Goal: Information Seeking & Learning: Learn about a topic

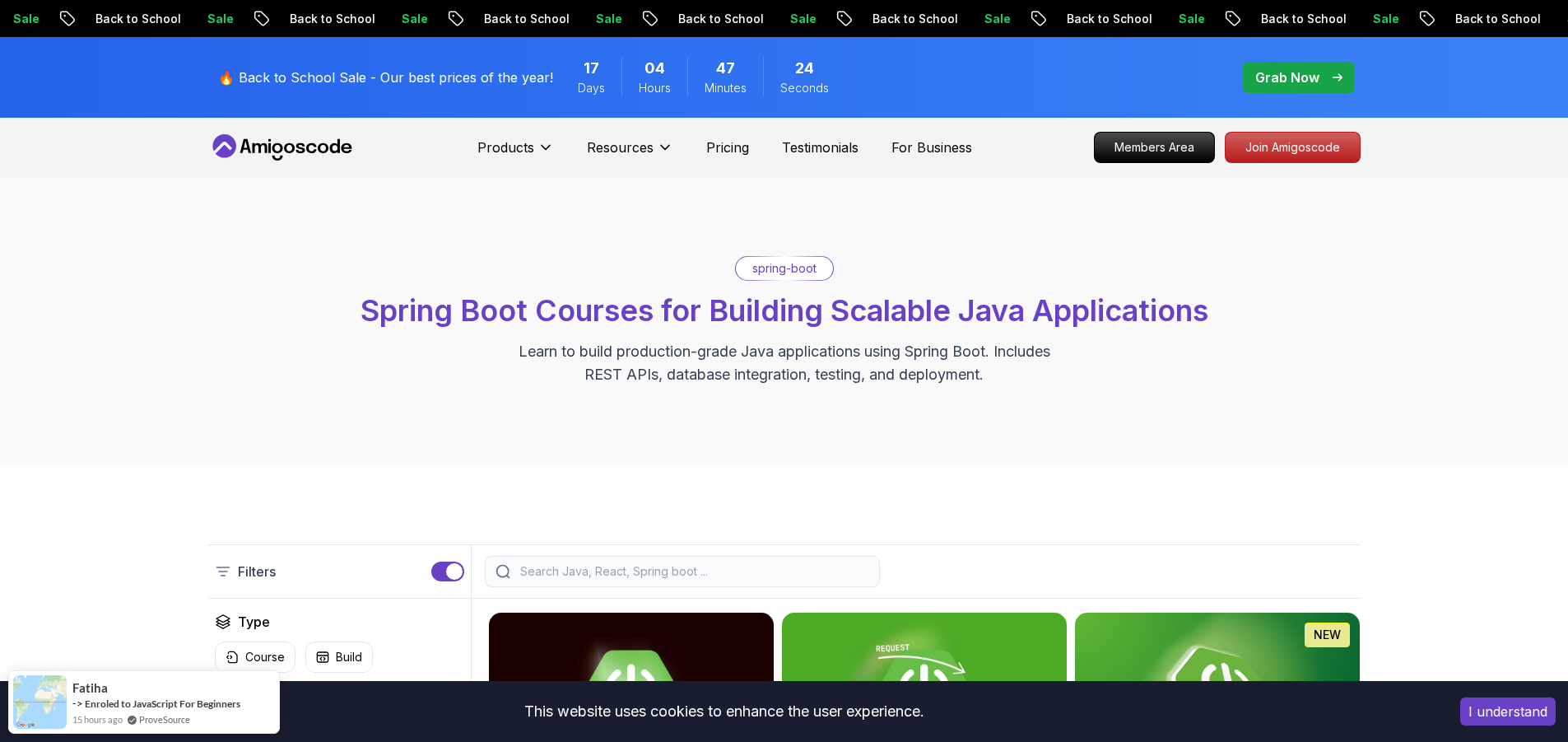
click at [1251, 75] on span "pre-order" at bounding box center [1299, 77] width 112 height 31
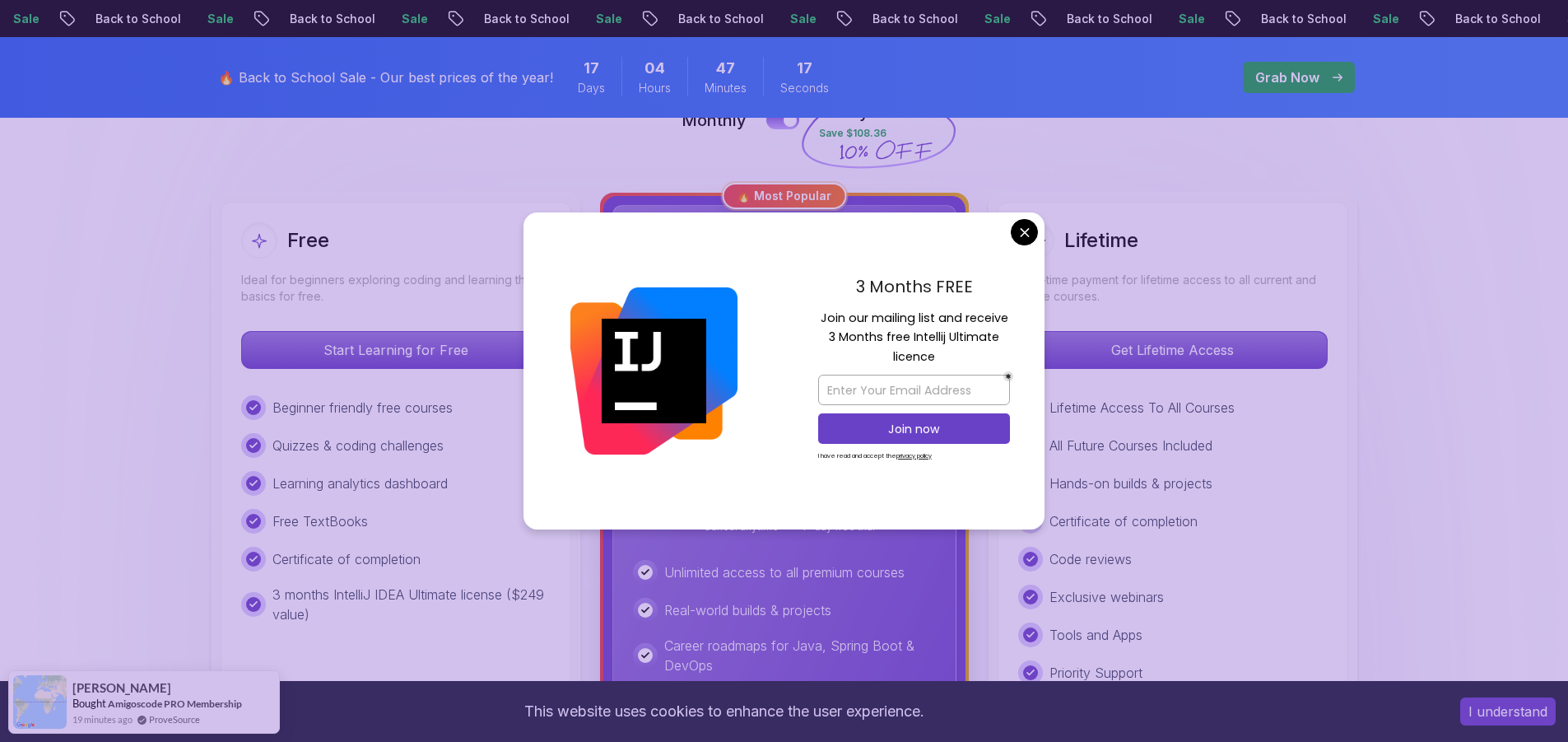
scroll to position [329, 0]
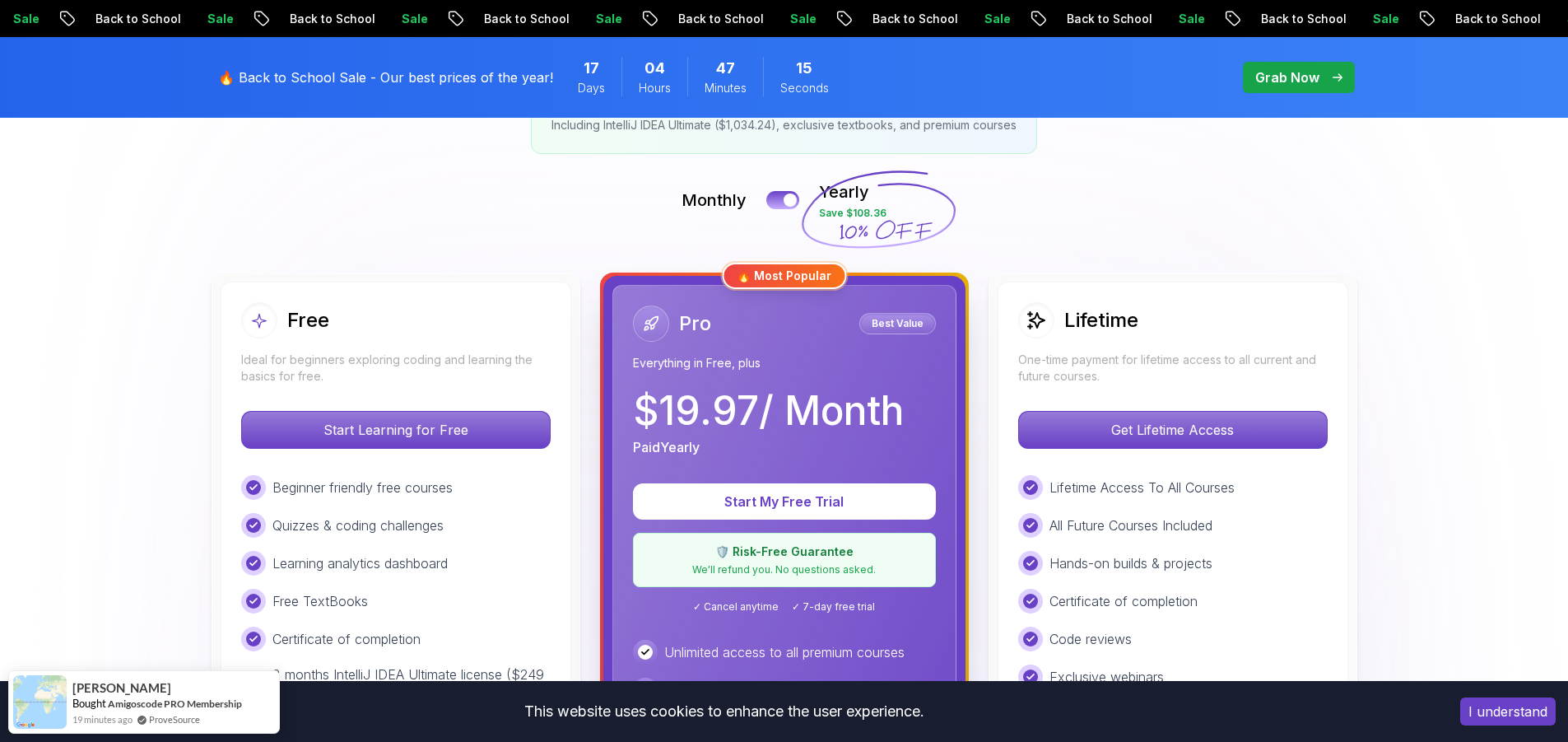
click at [385, 434] on p "Start Learning for Free" at bounding box center [395, 430] width 292 height 35
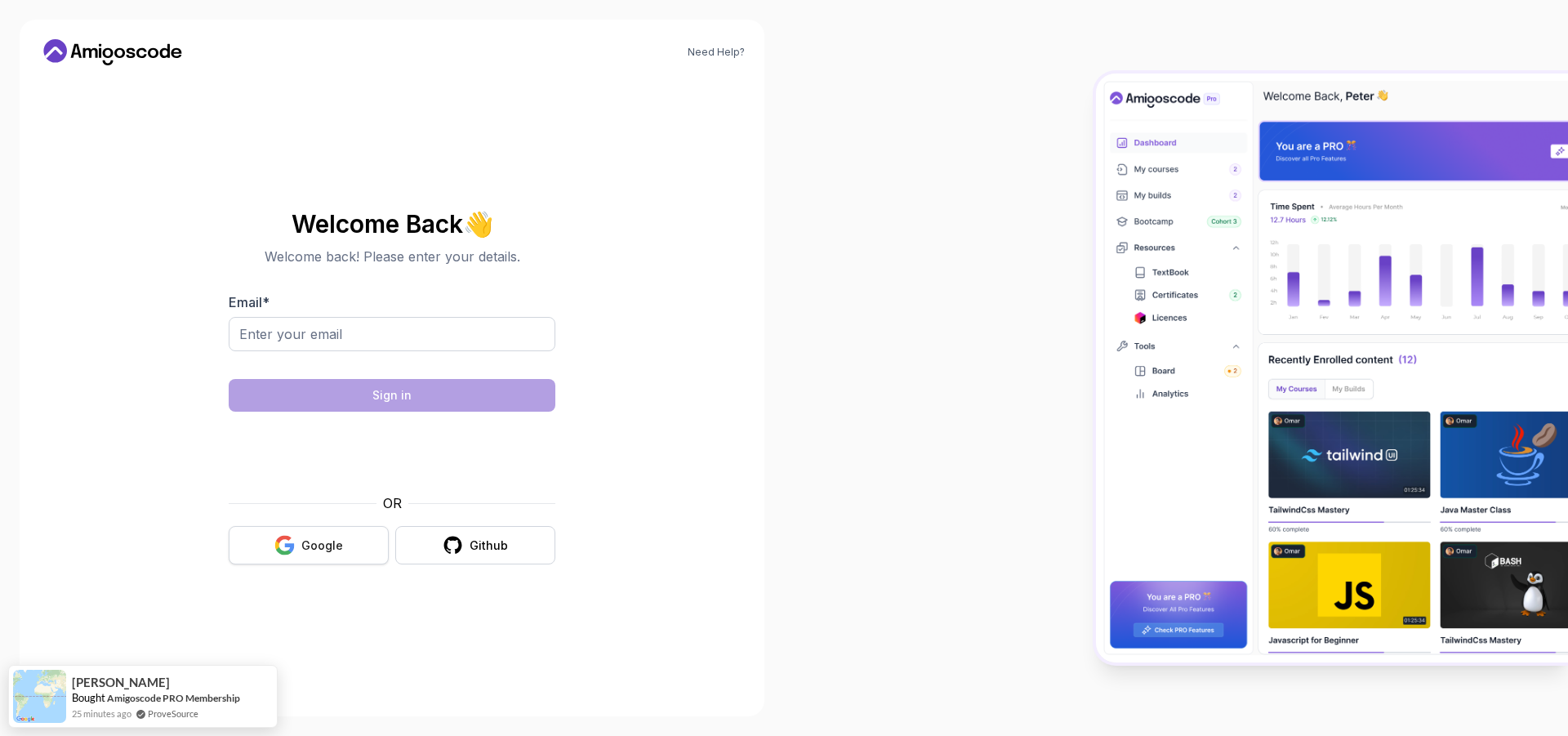
click at [357, 541] on button "Google" at bounding box center [309, 545] width 160 height 39
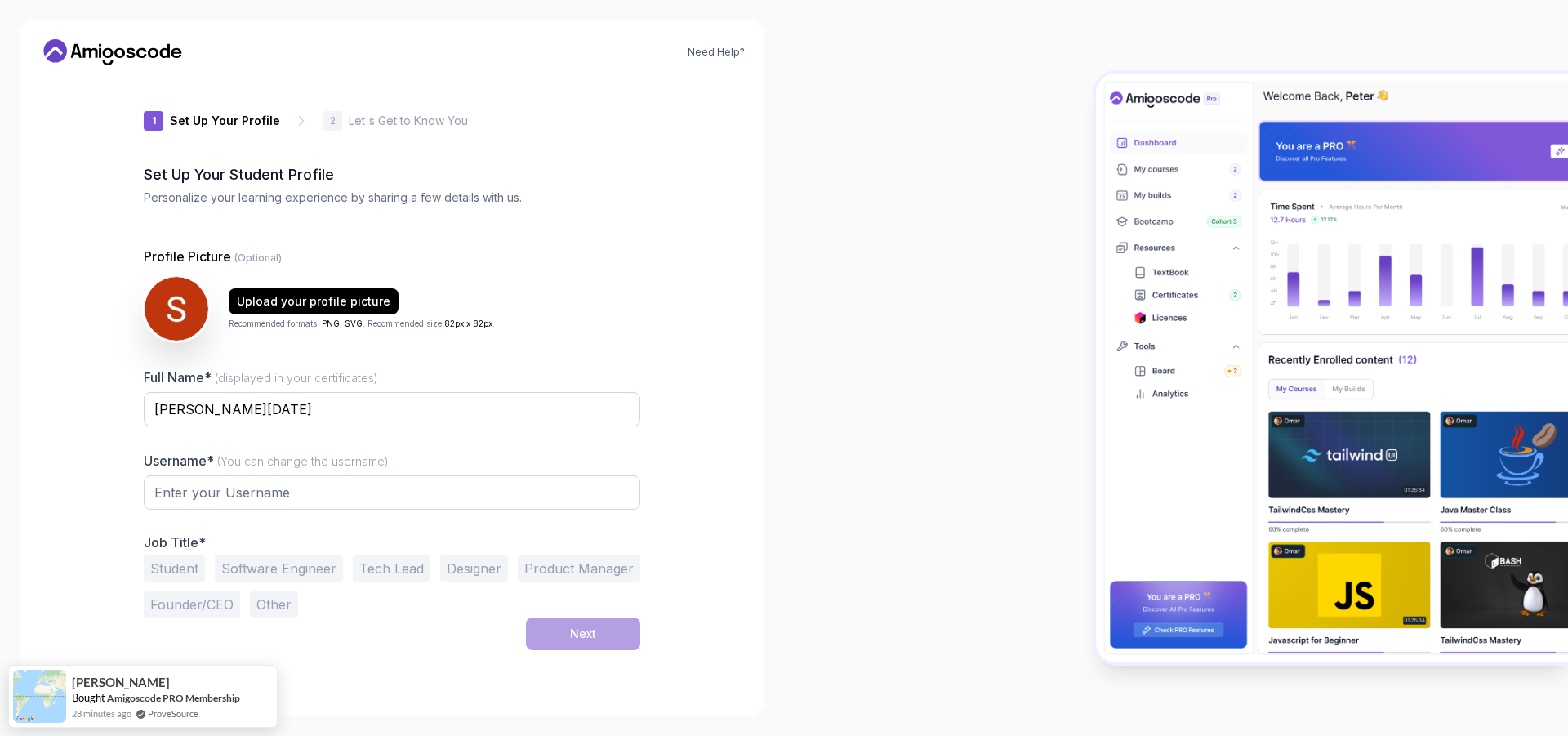
type input "sharpdeer72088"
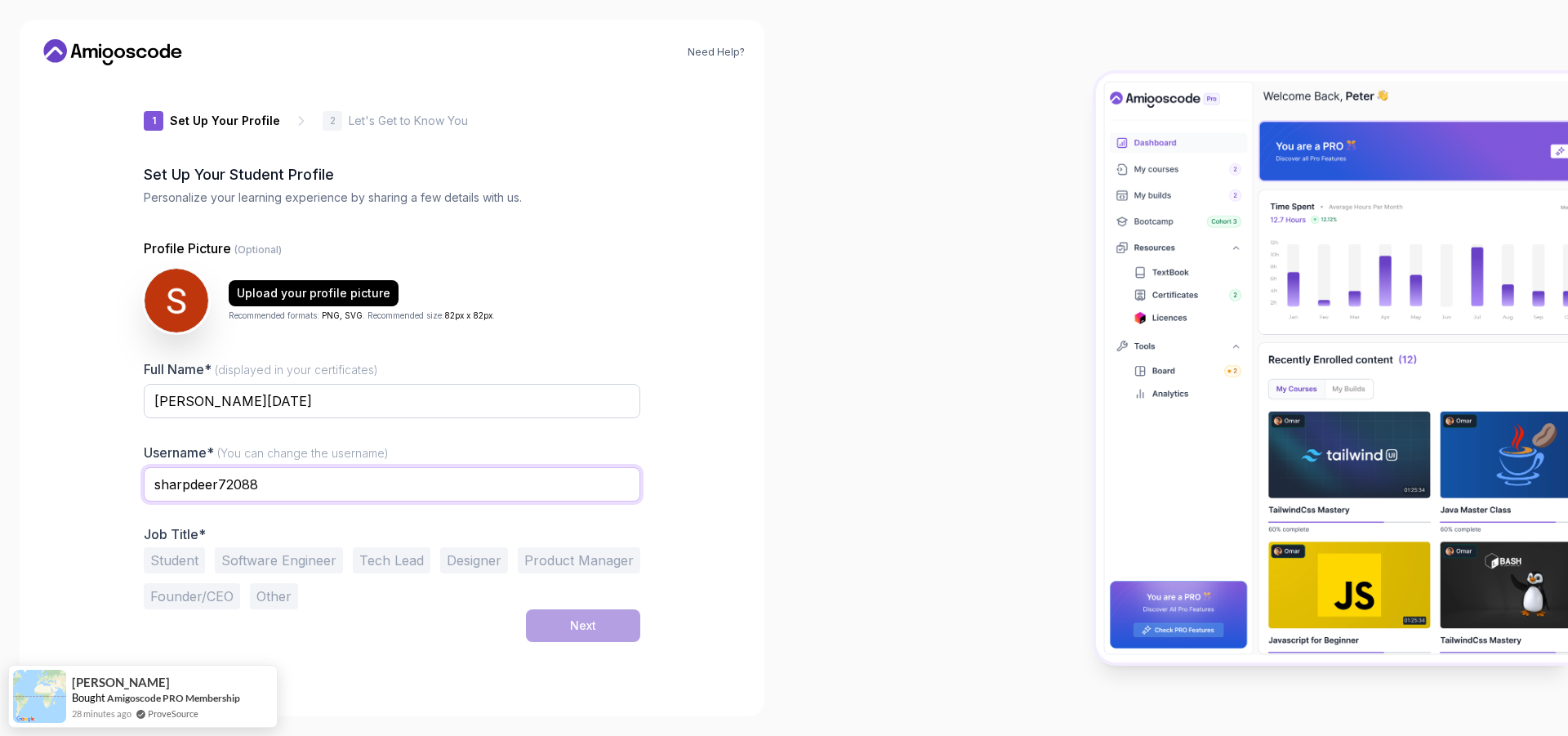
click at [269, 481] on input "sharpdeer72088" at bounding box center [392, 484] width 497 height 34
click at [196, 175] on h2 "Set Up Your Student Profile" at bounding box center [392, 175] width 497 height 23
click at [364, 210] on div "1 Set Up Your Profile 1 Set Up Your Profile 2 Let's Get to Know You Set Up Your…" at bounding box center [392, 387] width 497 height 618
click at [251, 504] on div at bounding box center [392, 512] width 497 height 15
click at [195, 556] on button "Student" at bounding box center [174, 561] width 62 height 26
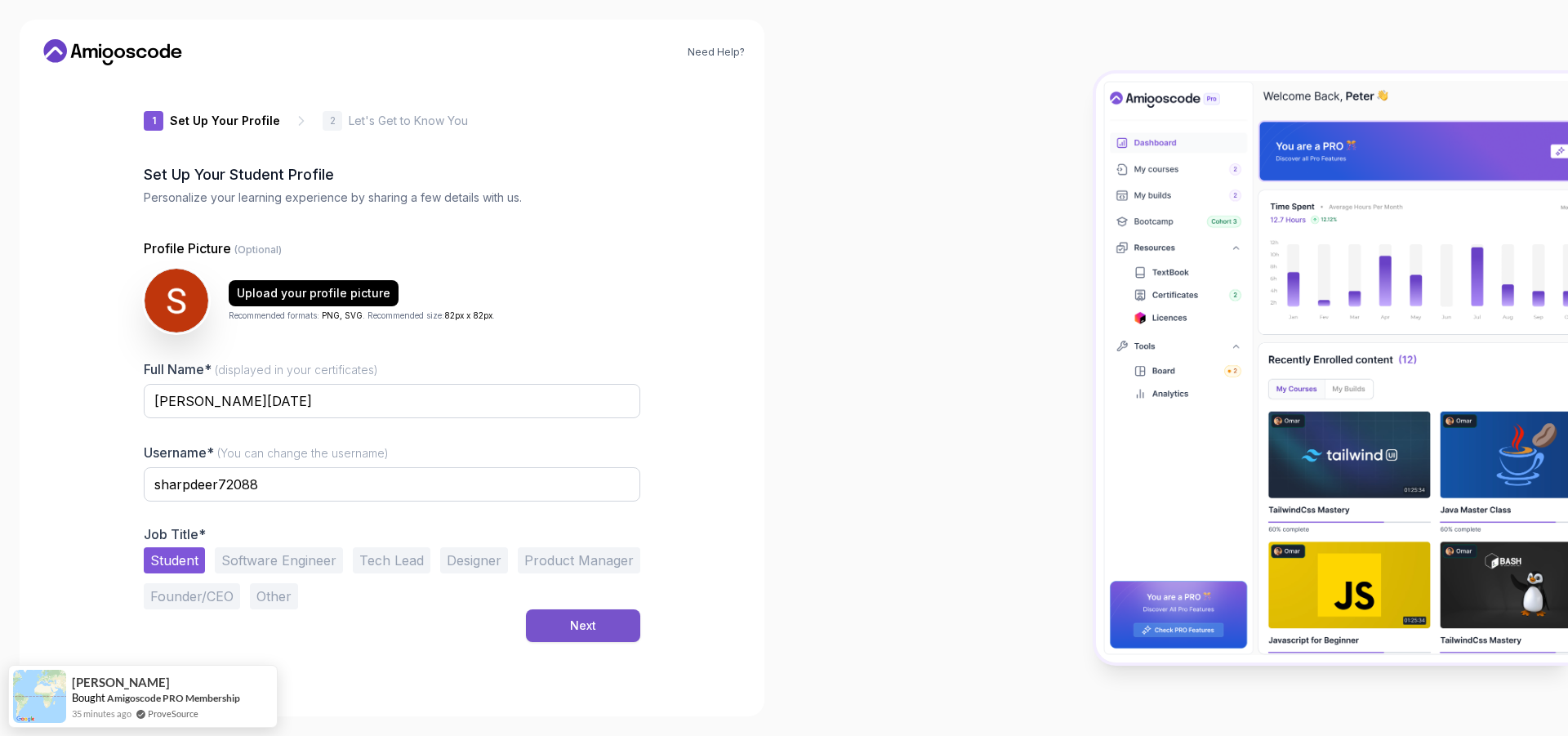
click at [534, 626] on button "Next" at bounding box center [583, 625] width 114 height 33
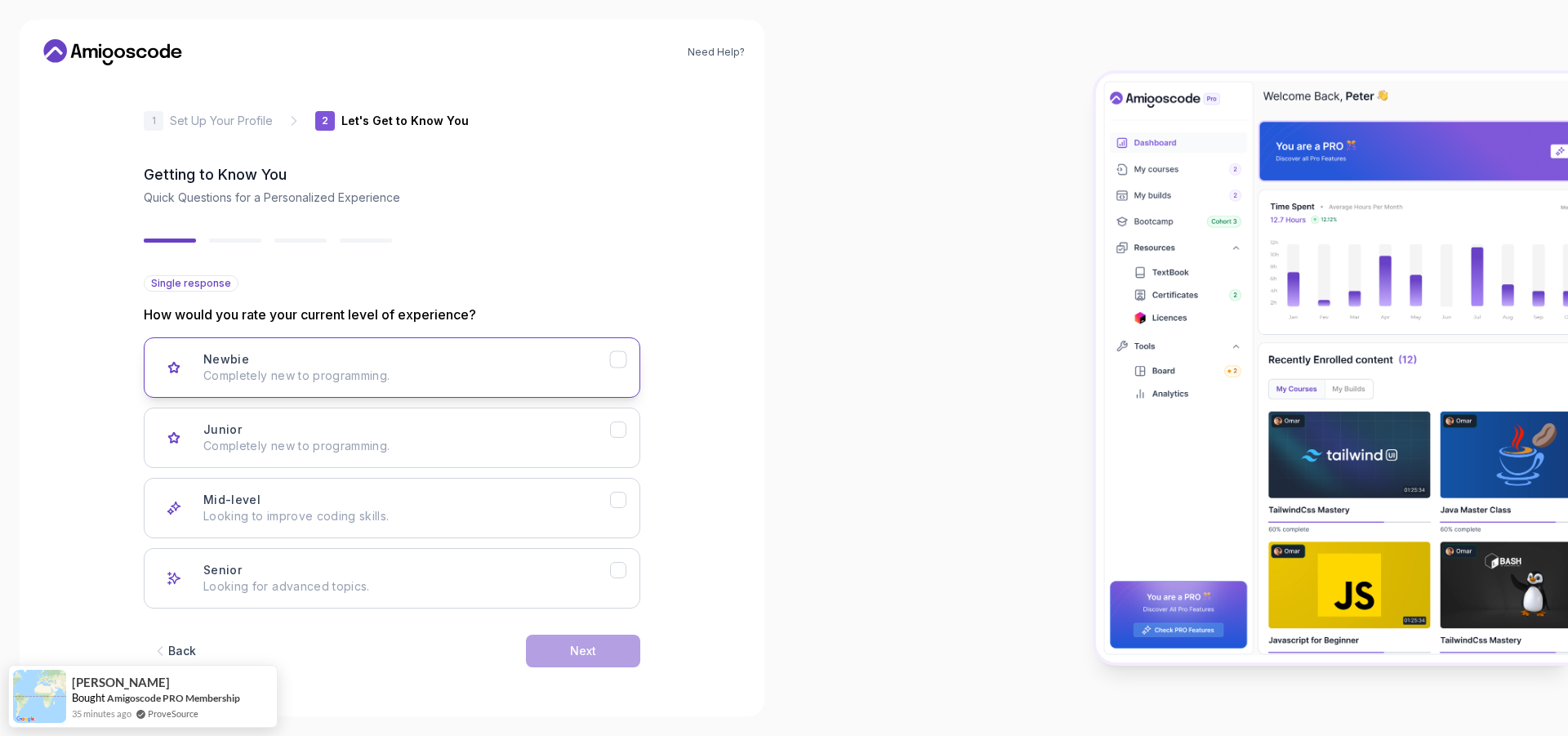
click at [317, 371] on p "Completely new to programming." at bounding box center [407, 375] width 407 height 17
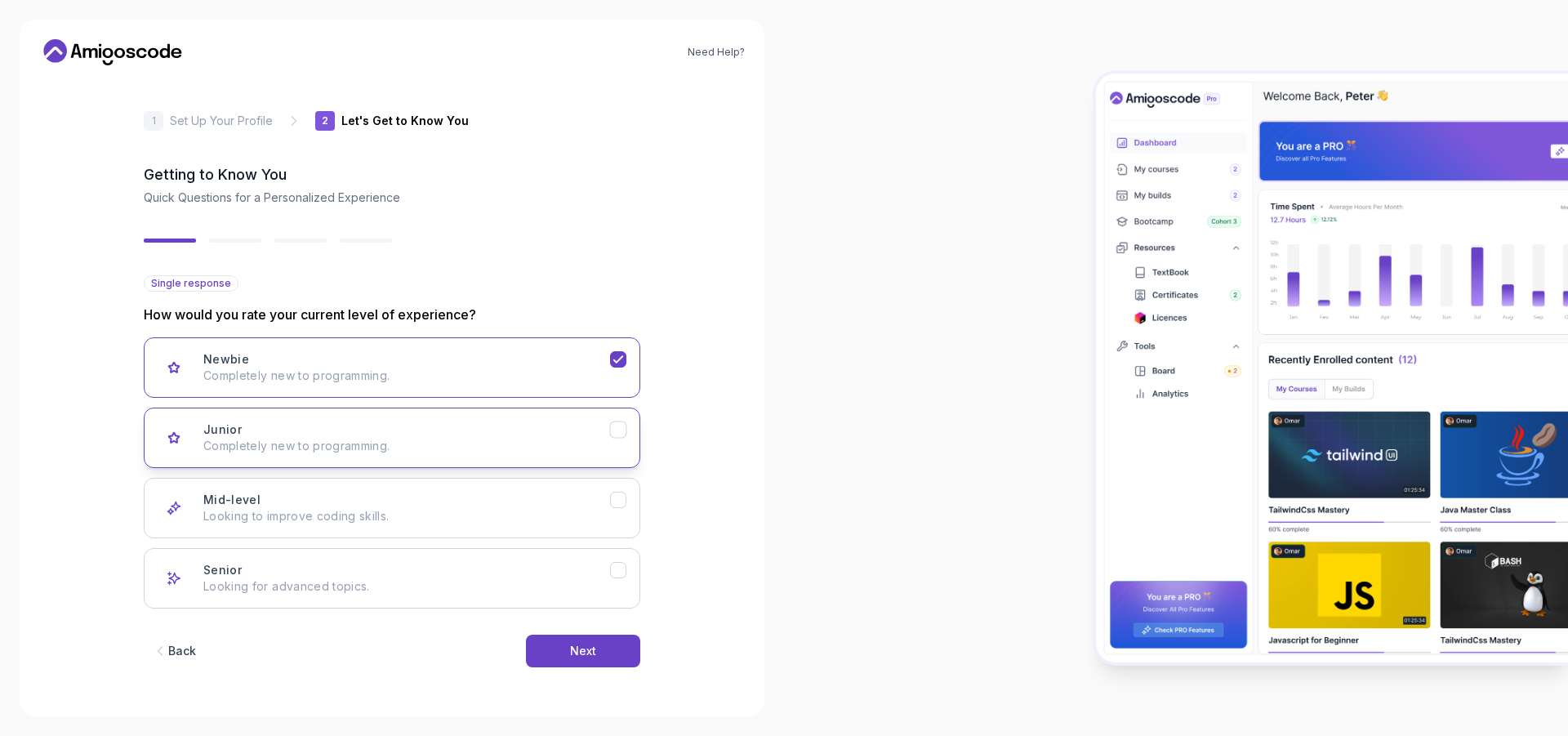
click at [372, 424] on div "Junior Completely new to programming." at bounding box center [407, 438] width 407 height 33
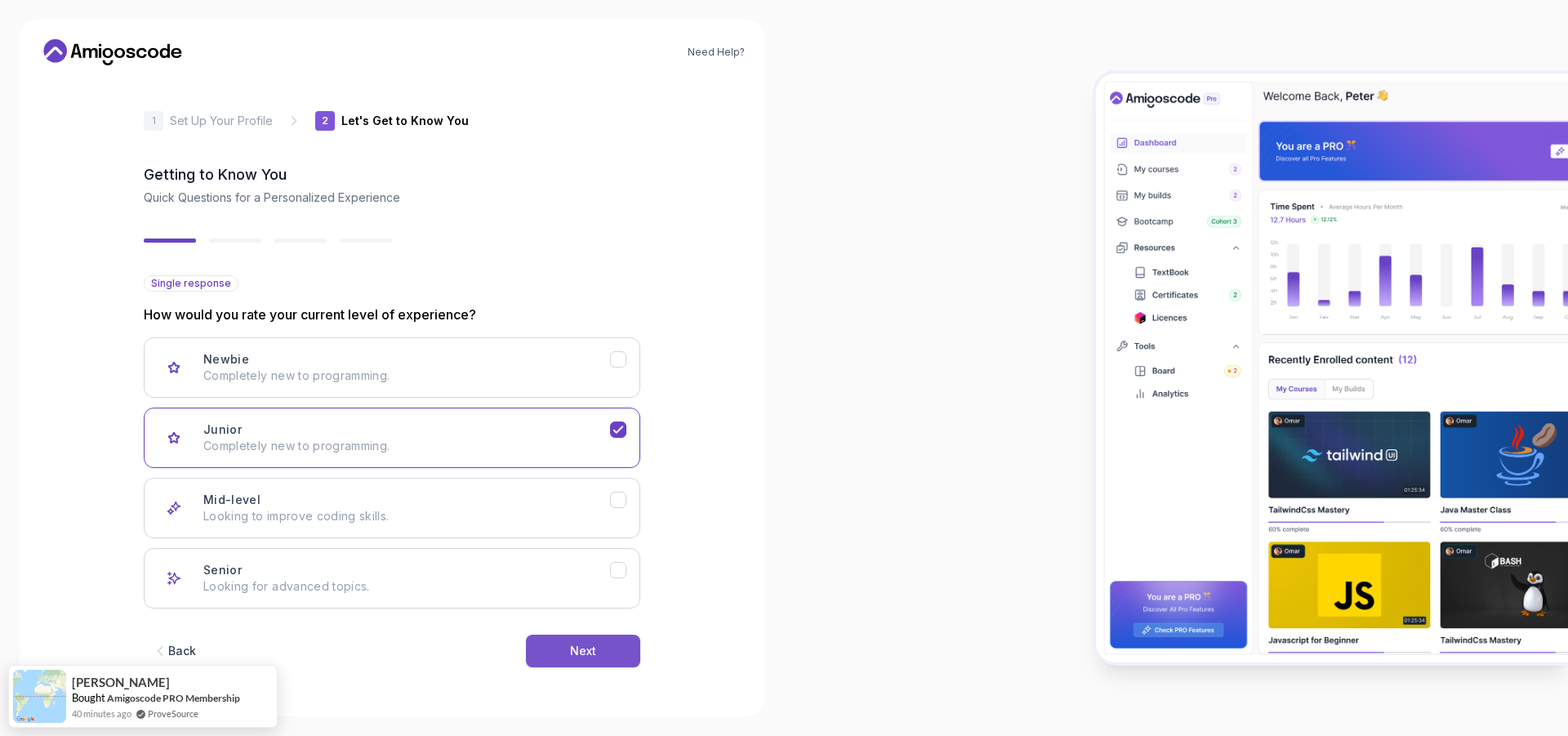
click at [574, 640] on button "Next" at bounding box center [583, 651] width 114 height 33
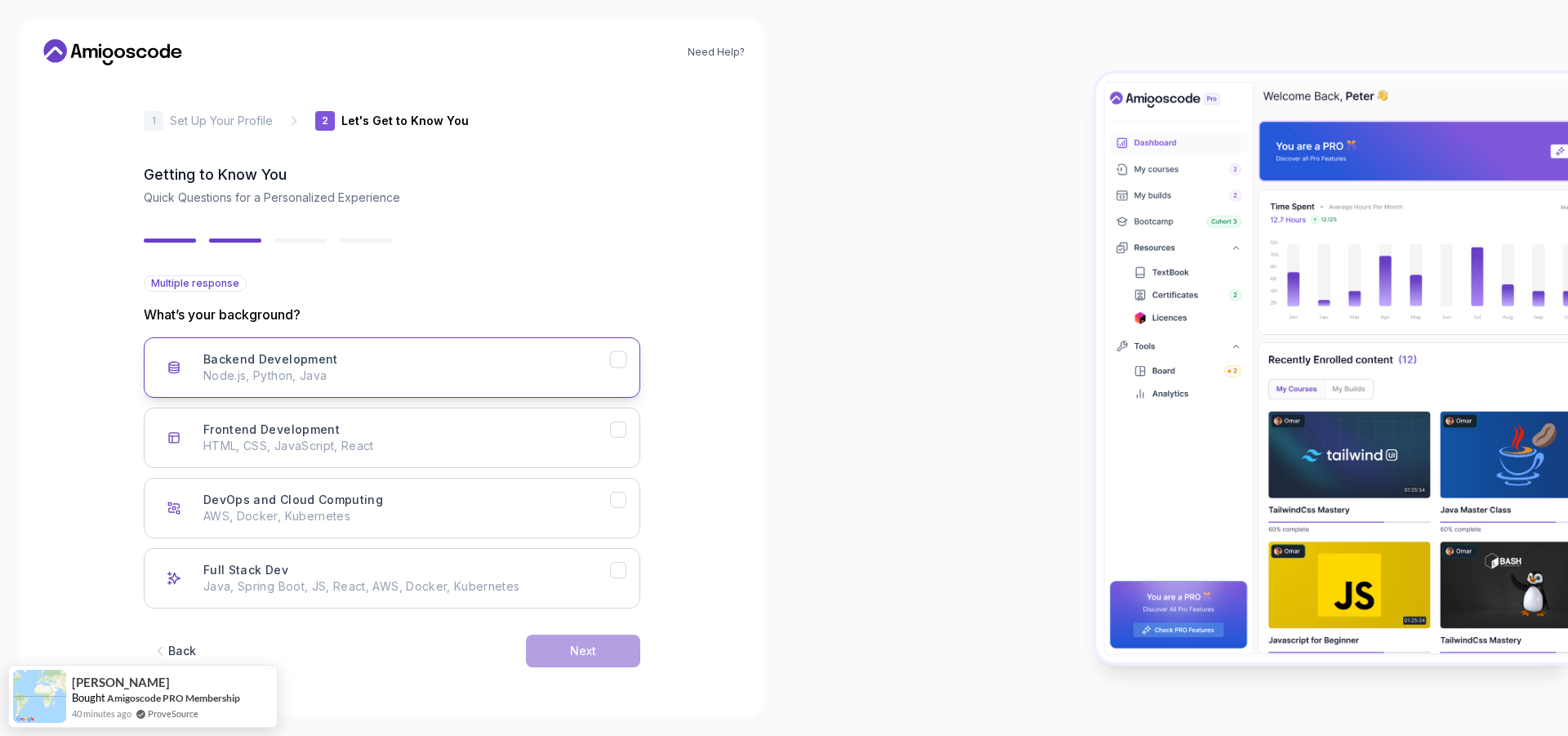
click at [357, 348] on button "Backend Development Node.js, Python, Java" at bounding box center [392, 367] width 497 height 61
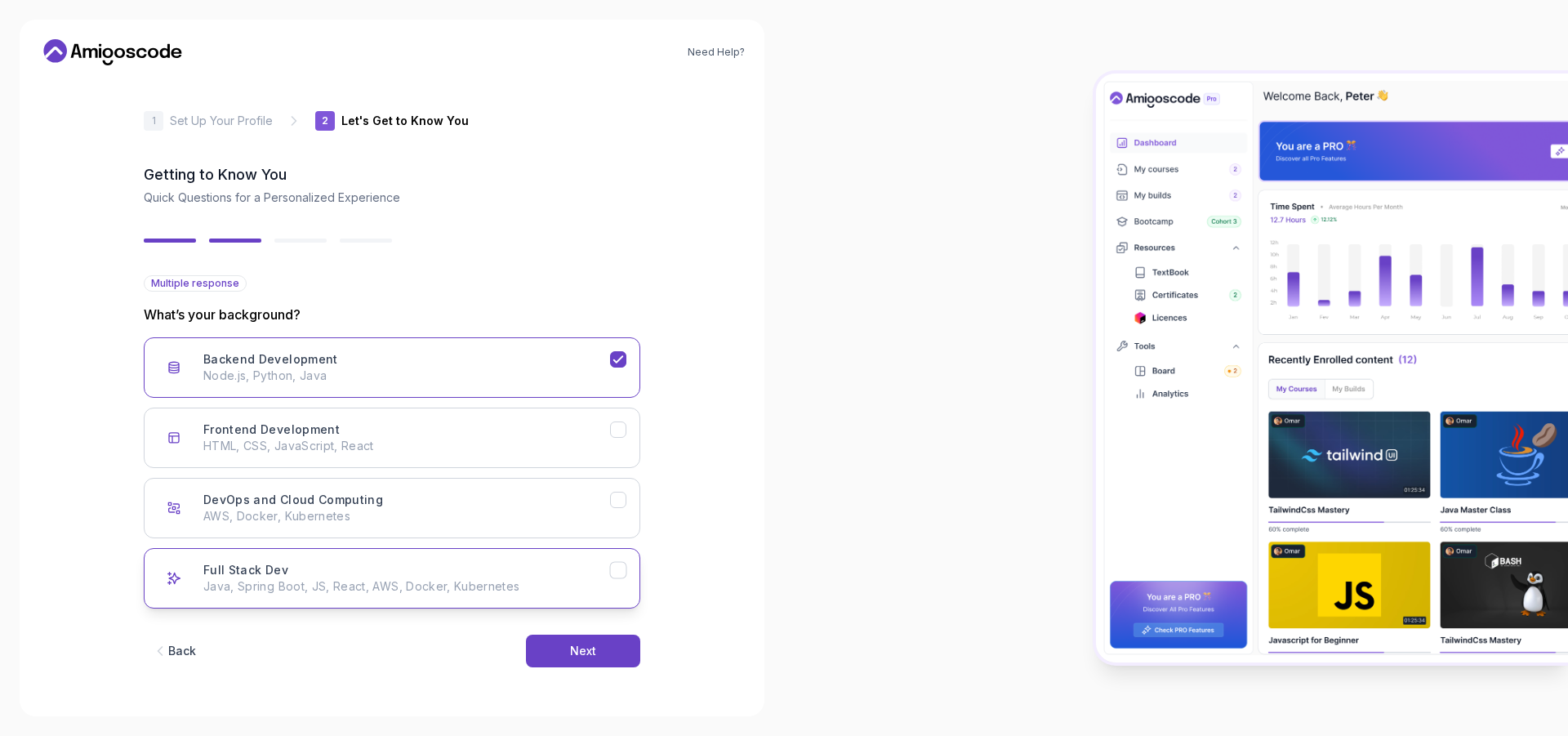
click at [540, 586] on p "Java, Spring Boot, JS, React, AWS, Docker, Kubernetes" at bounding box center [407, 586] width 407 height 17
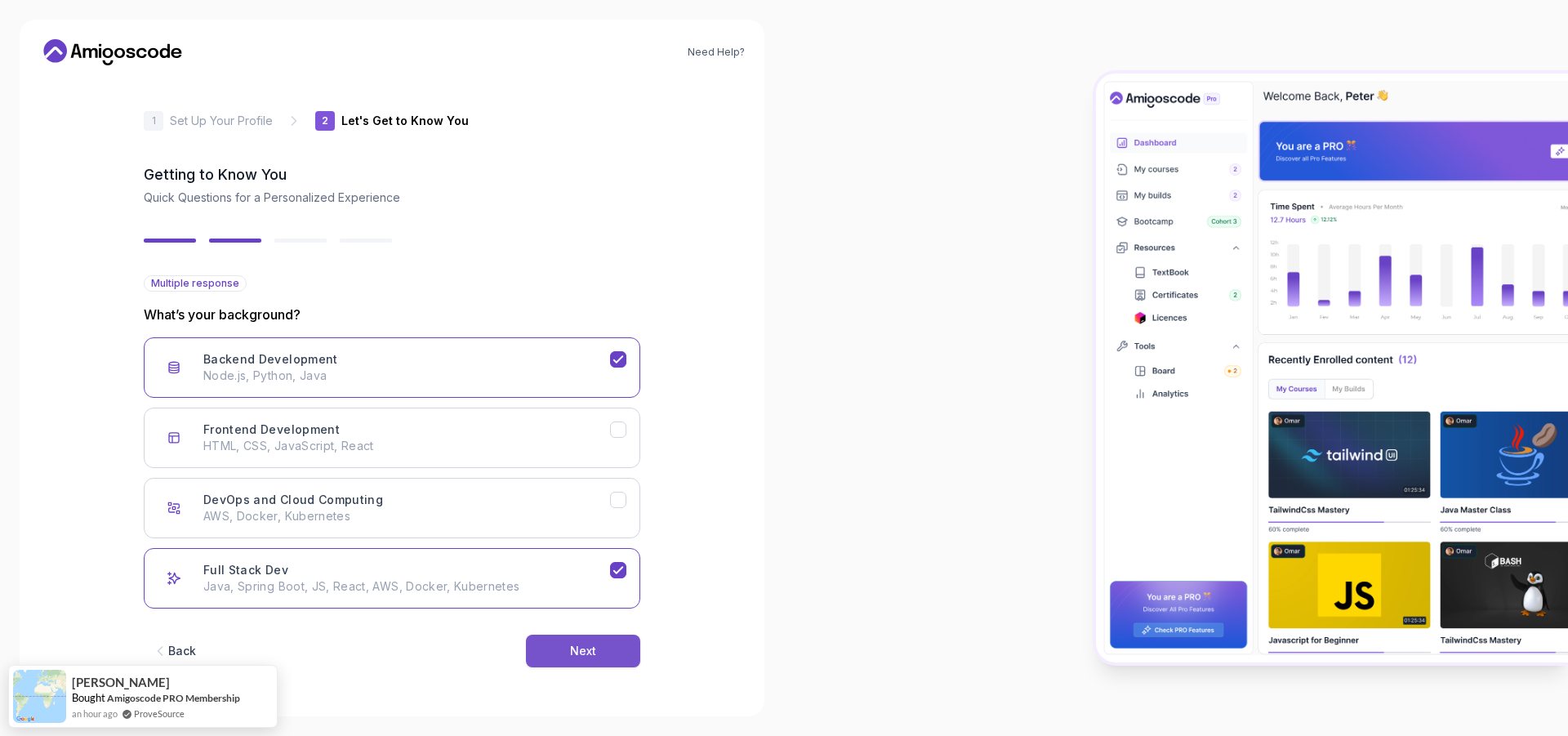
click at [587, 658] on div "Next" at bounding box center [583, 651] width 26 height 17
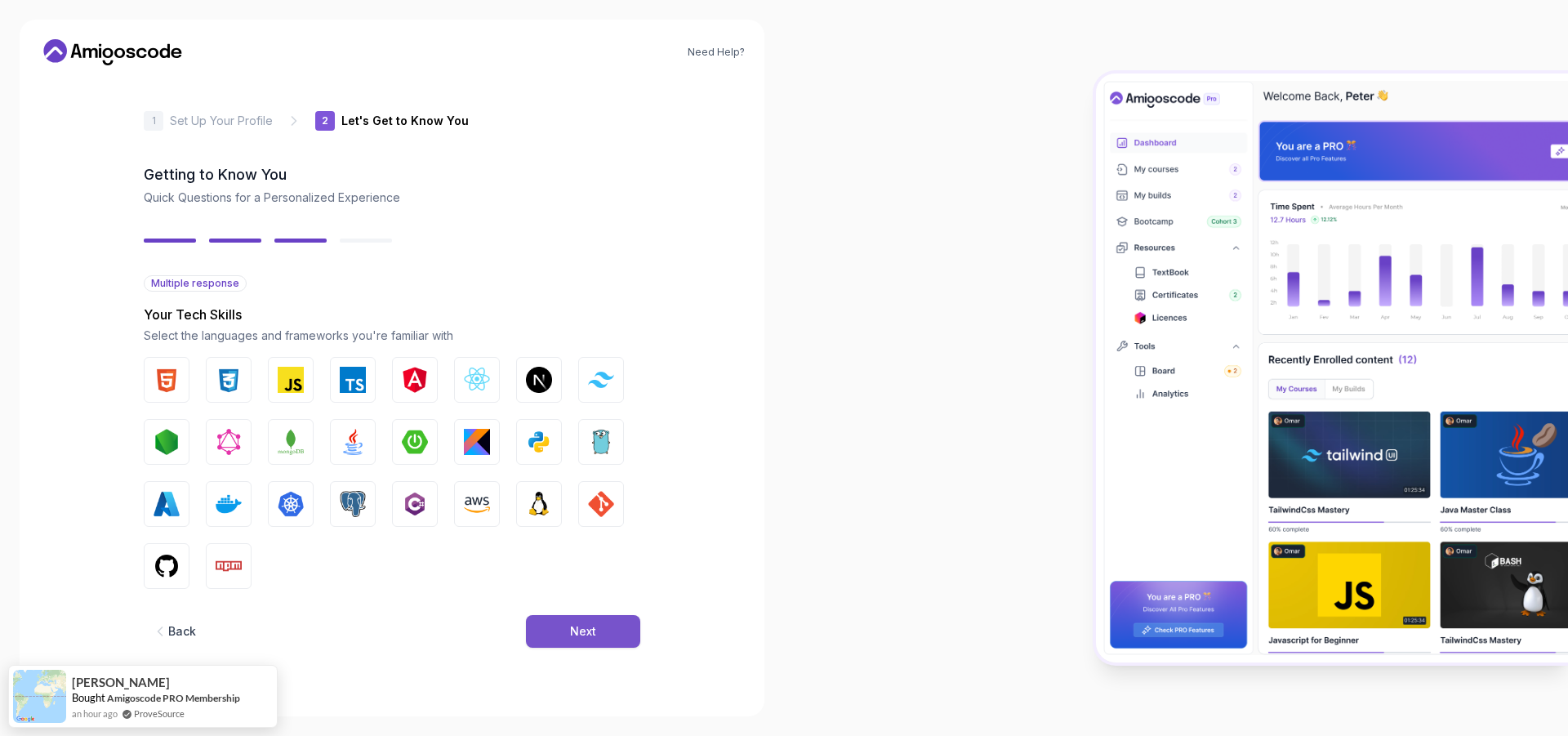
click at [615, 636] on button "Next" at bounding box center [583, 631] width 114 height 33
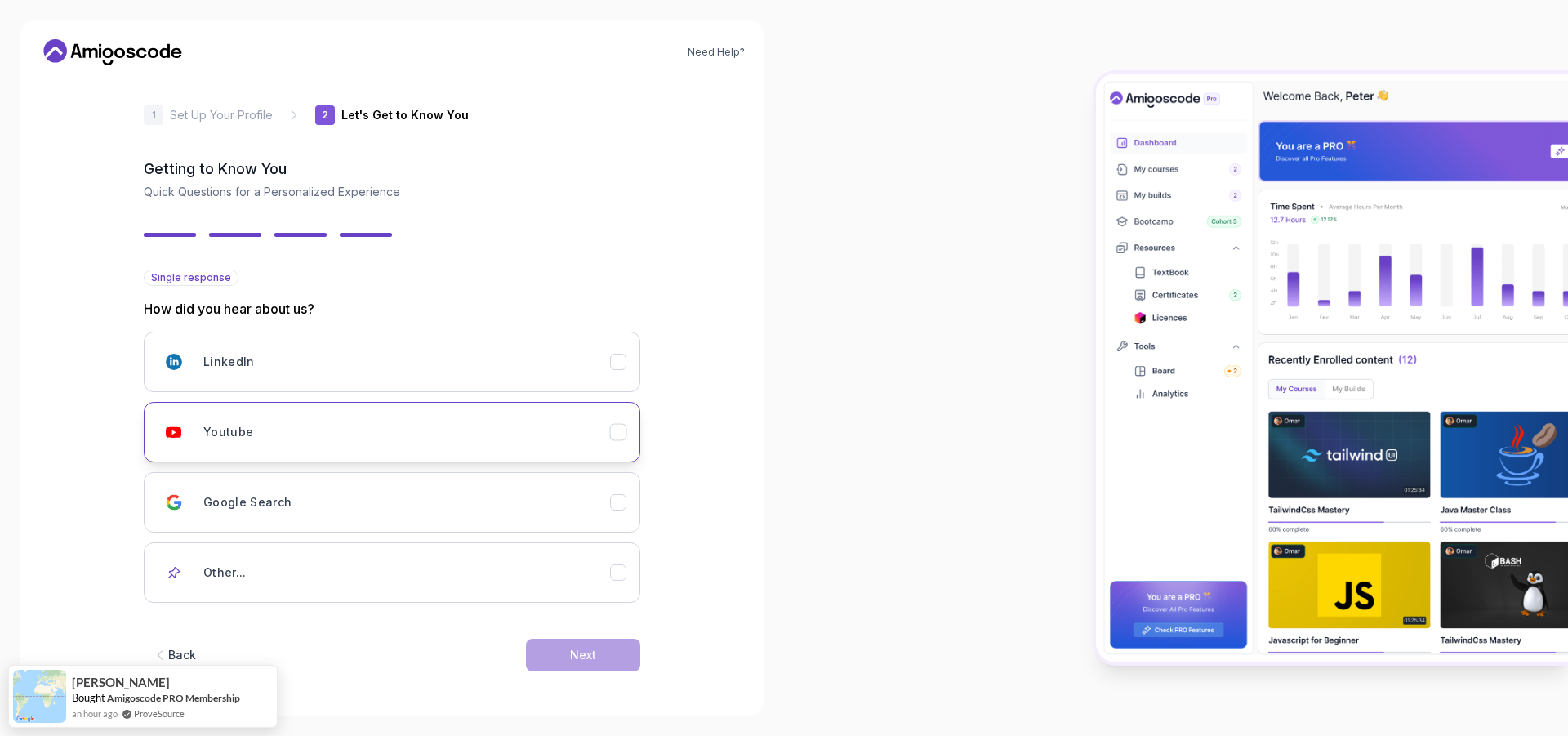
scroll to position [6, 0]
click at [385, 413] on button "Youtube" at bounding box center [392, 431] width 497 height 61
click at [548, 658] on button "Next" at bounding box center [583, 653] width 114 height 33
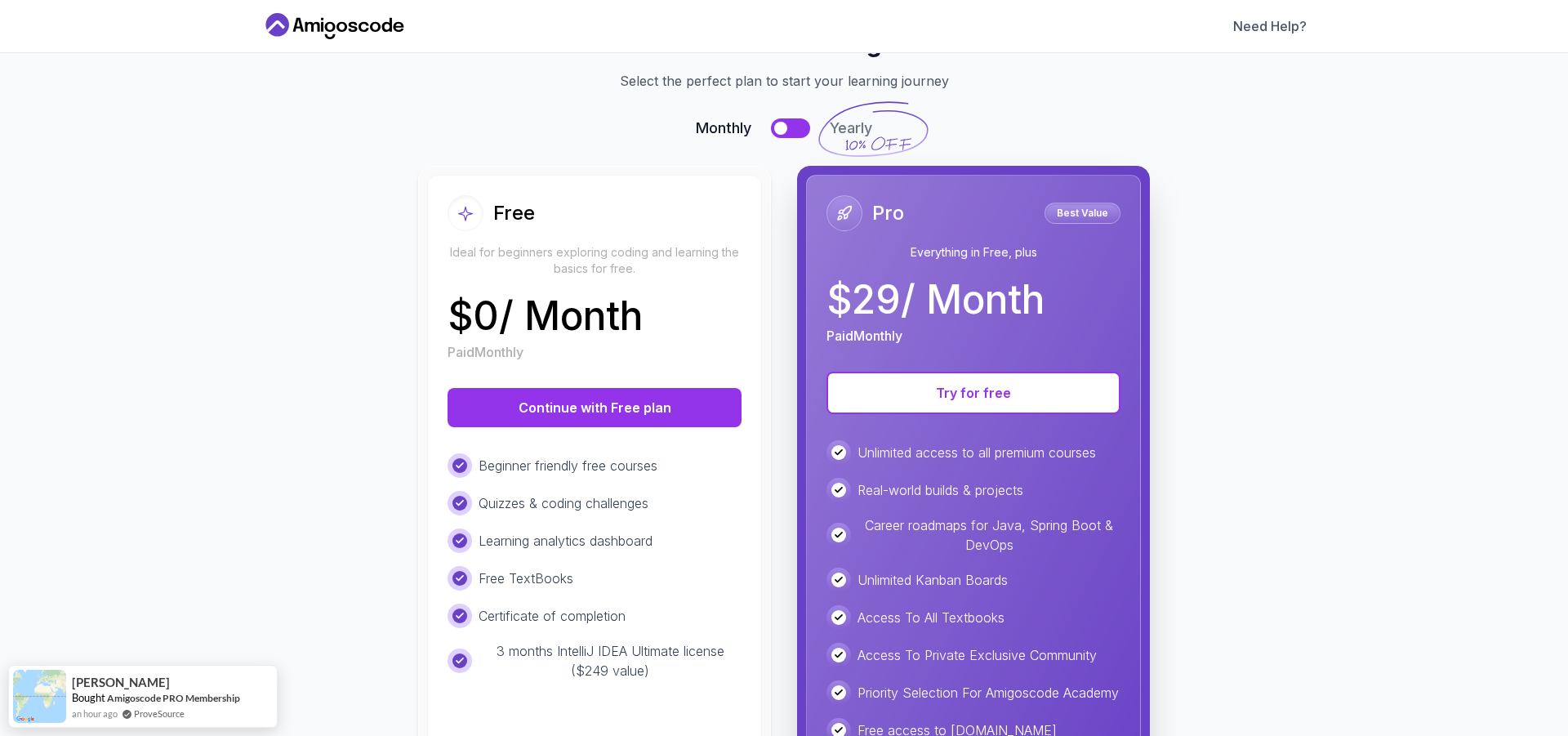
scroll to position [82, 0]
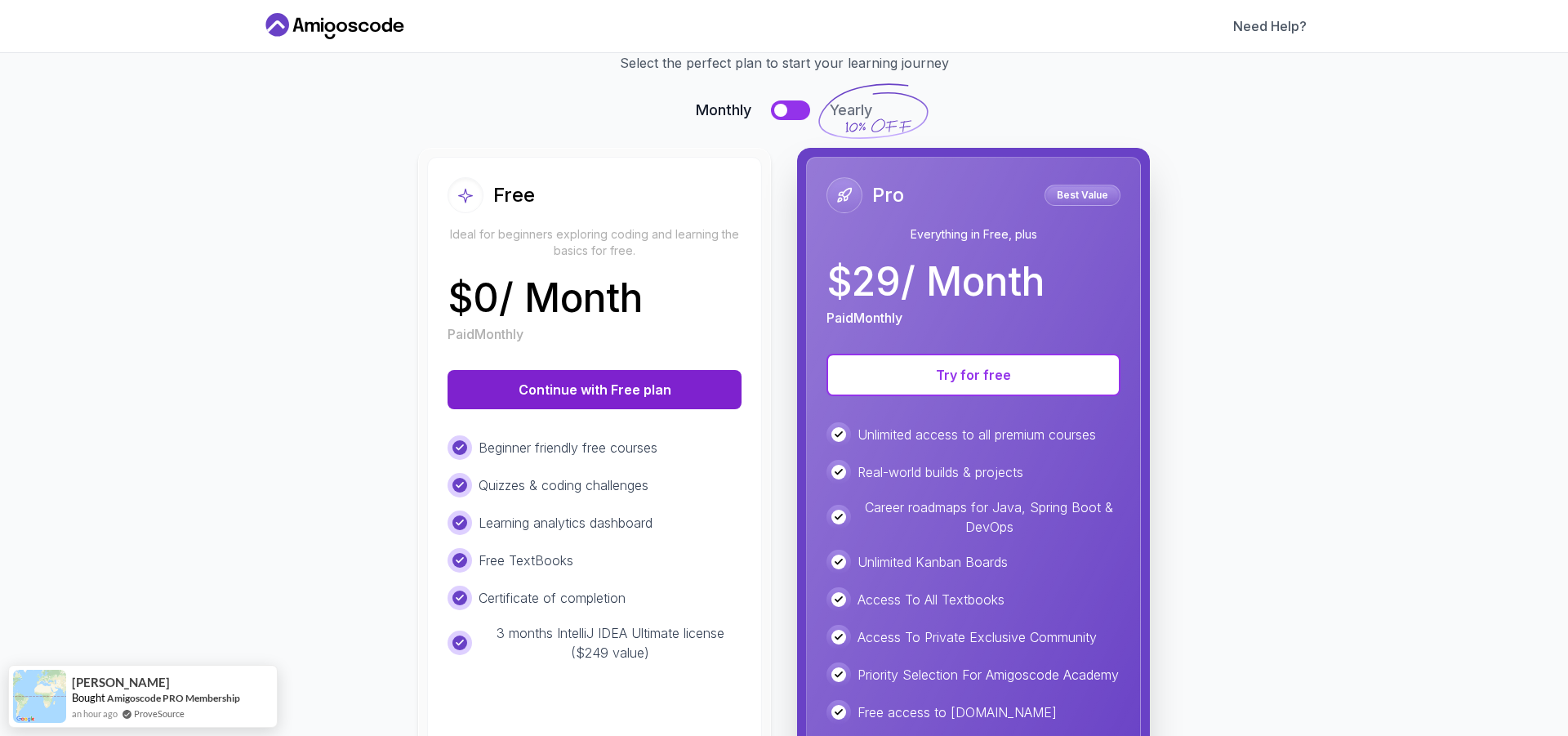
click at [632, 388] on button "Continue with Free plan" at bounding box center [594, 389] width 294 height 40
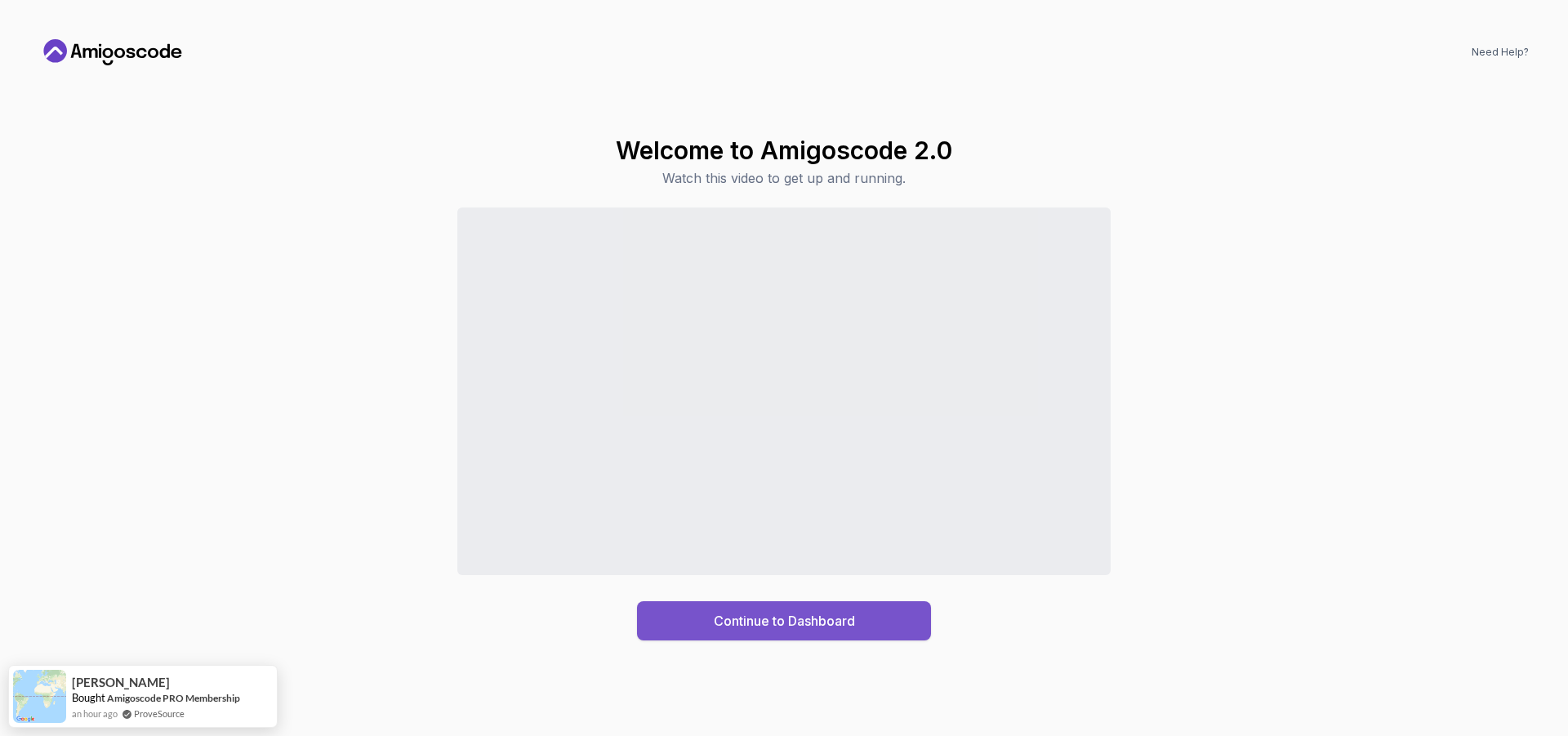
click at [828, 616] on div "Continue to Dashboard" at bounding box center [784, 621] width 141 height 19
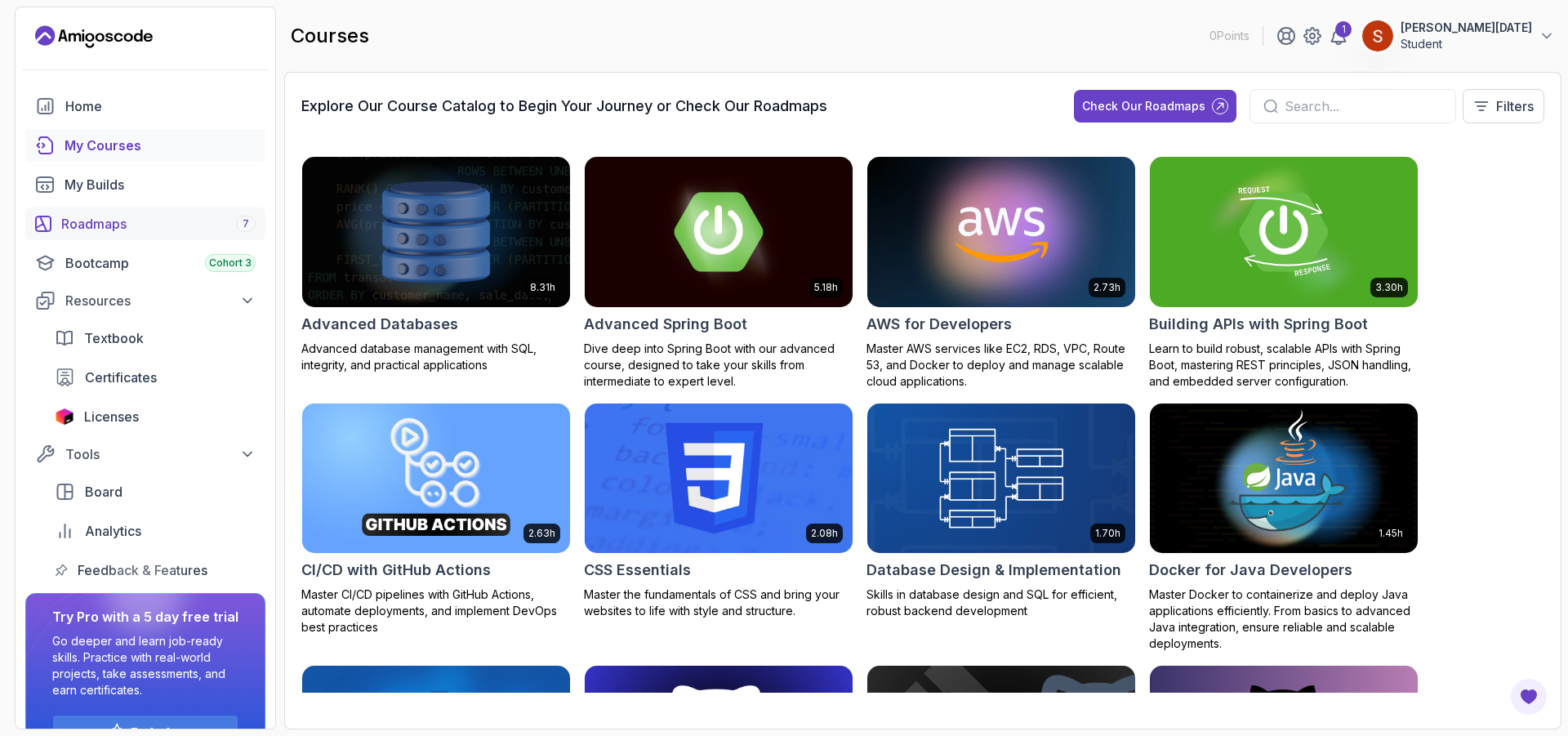
click at [194, 219] on div "Roadmaps 7" at bounding box center [158, 224] width 195 height 19
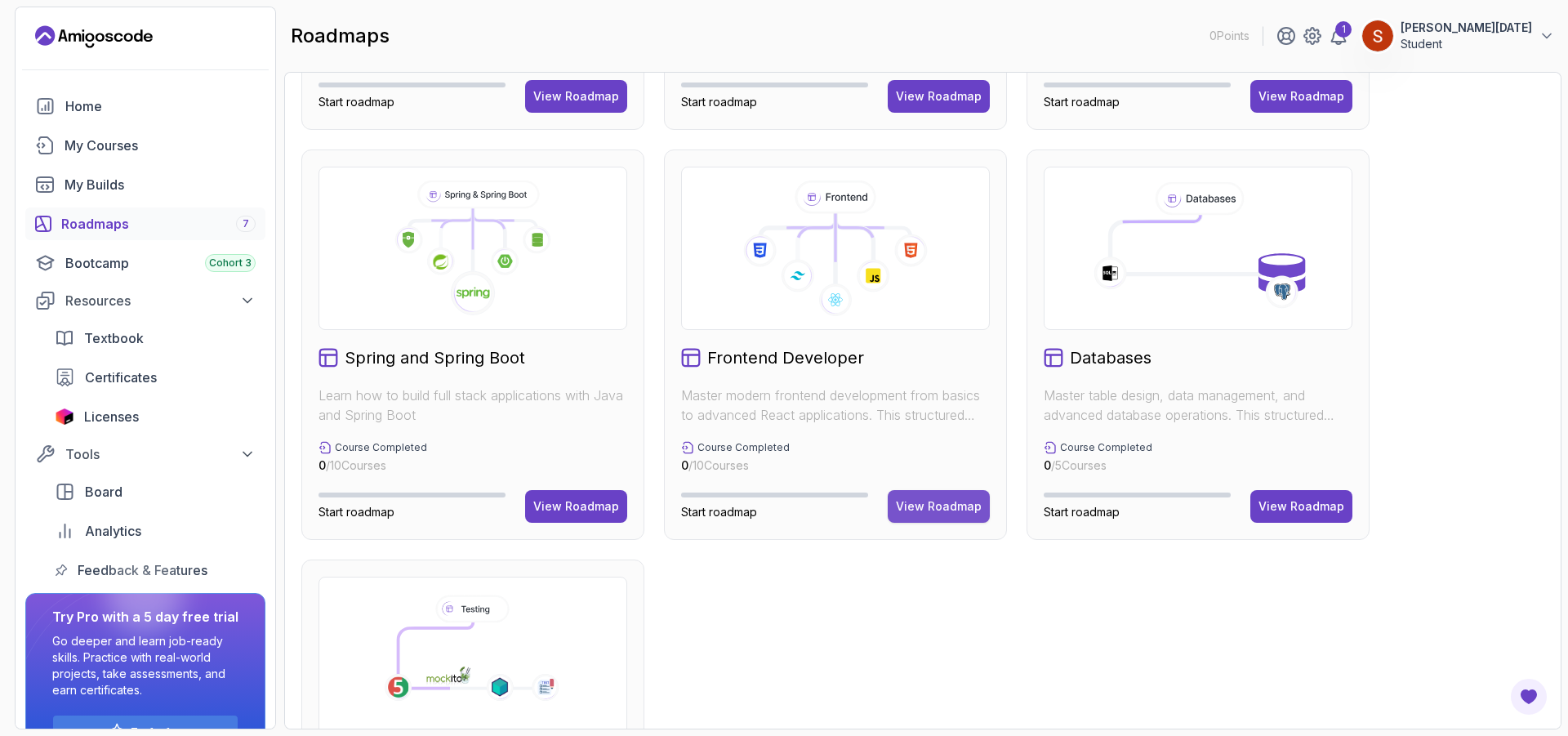
scroll to position [408, 0]
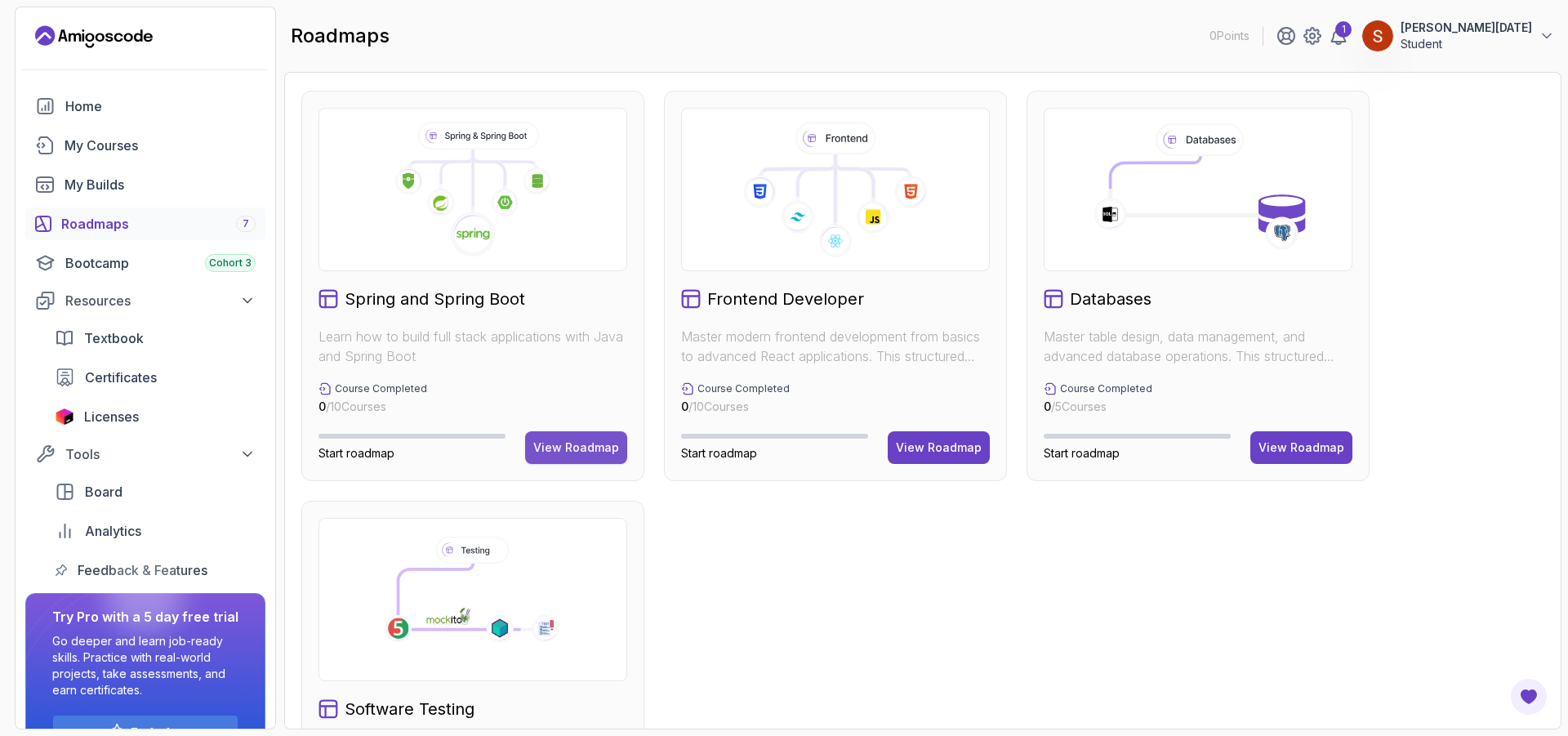
click at [588, 445] on div "View Roadmap" at bounding box center [576, 447] width 85 height 17
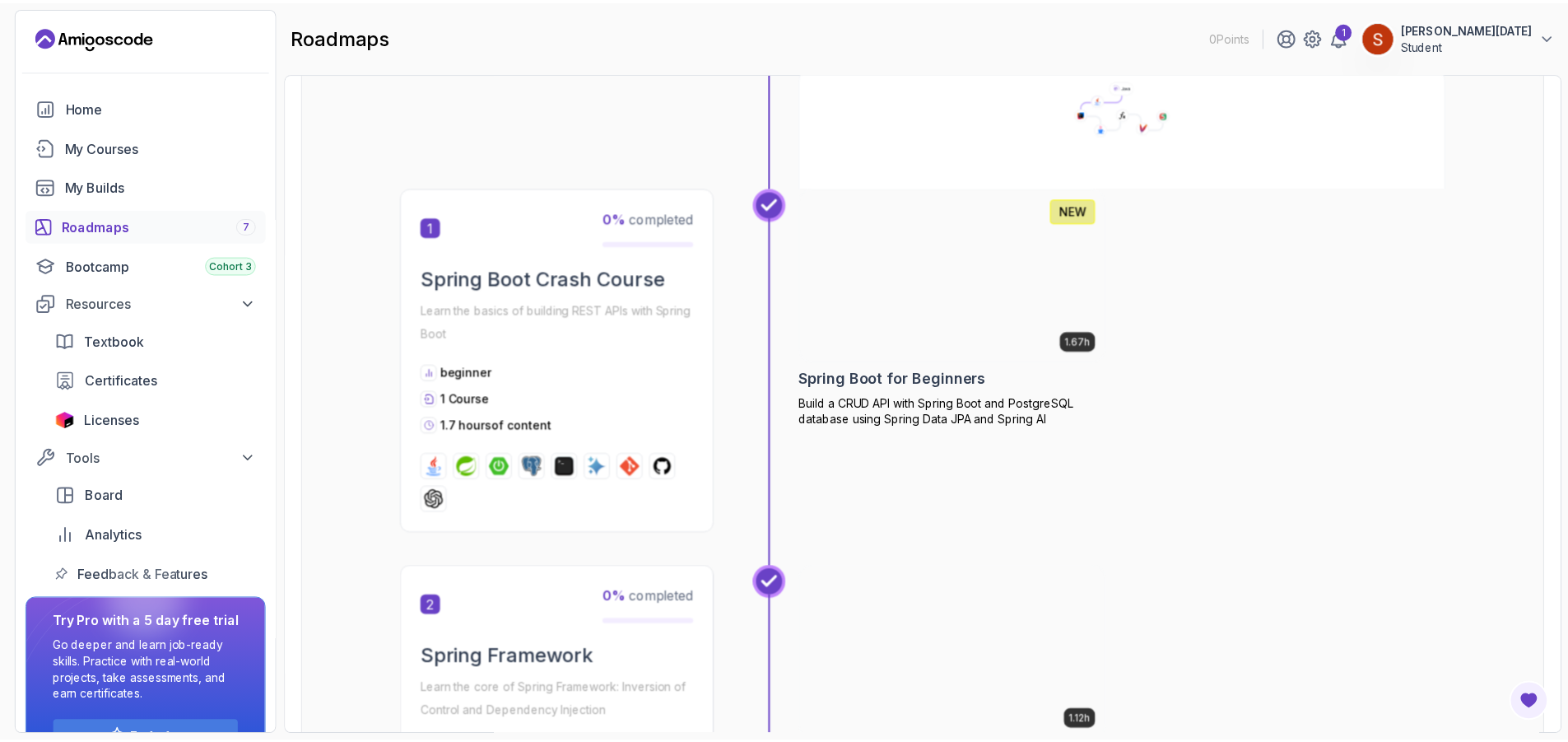
scroll to position [247, 0]
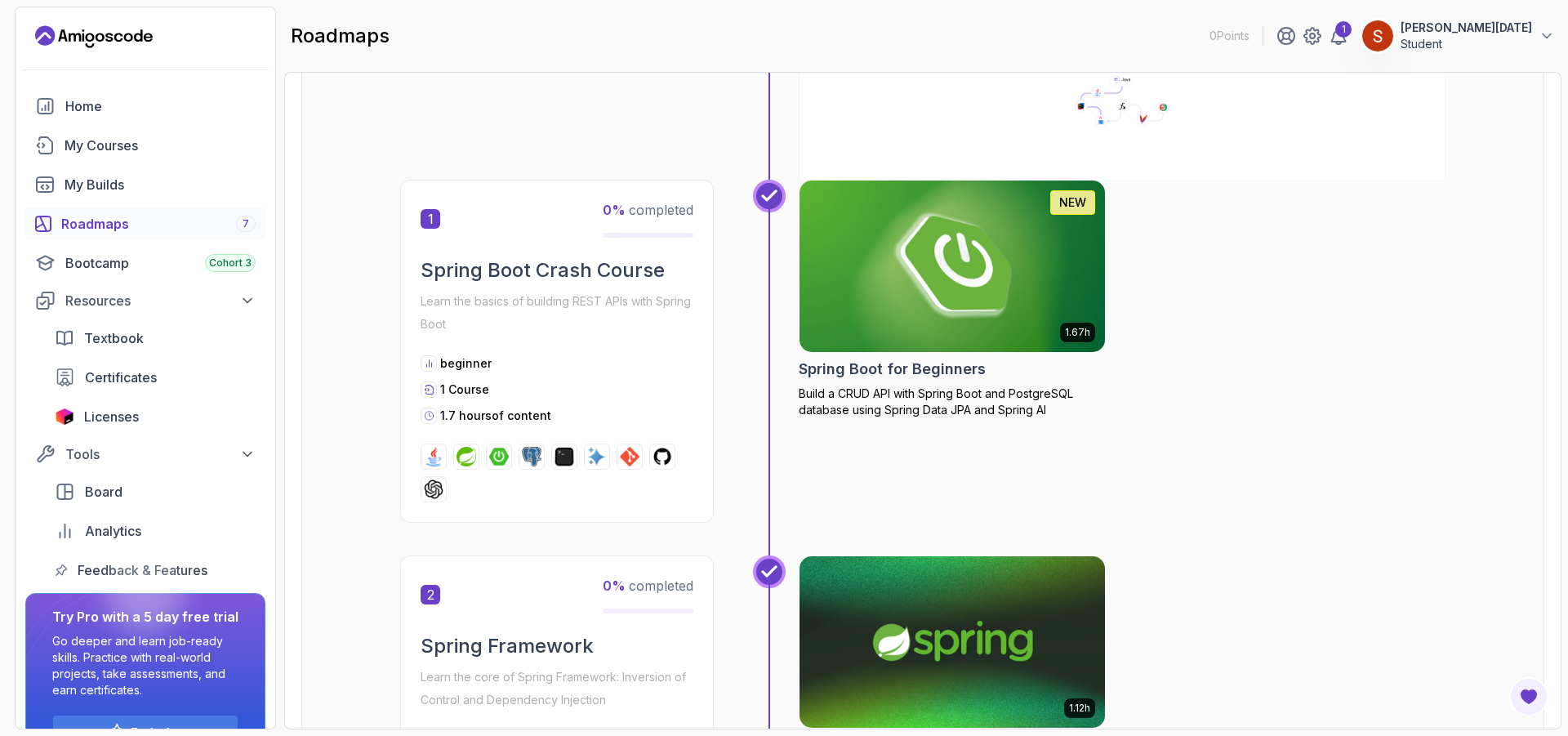
click at [942, 269] on img at bounding box center [953, 266] width 321 height 180
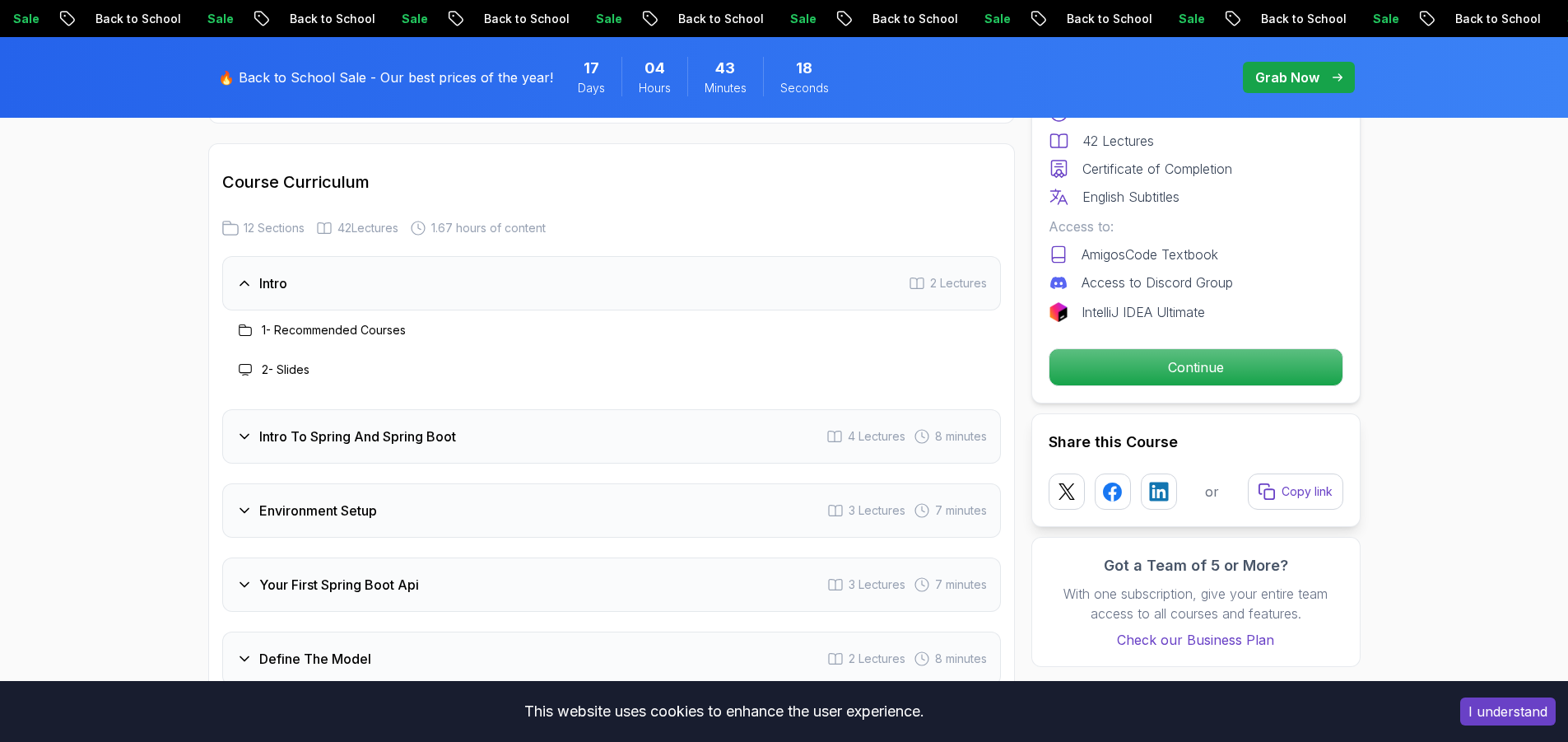
scroll to position [2141, 0]
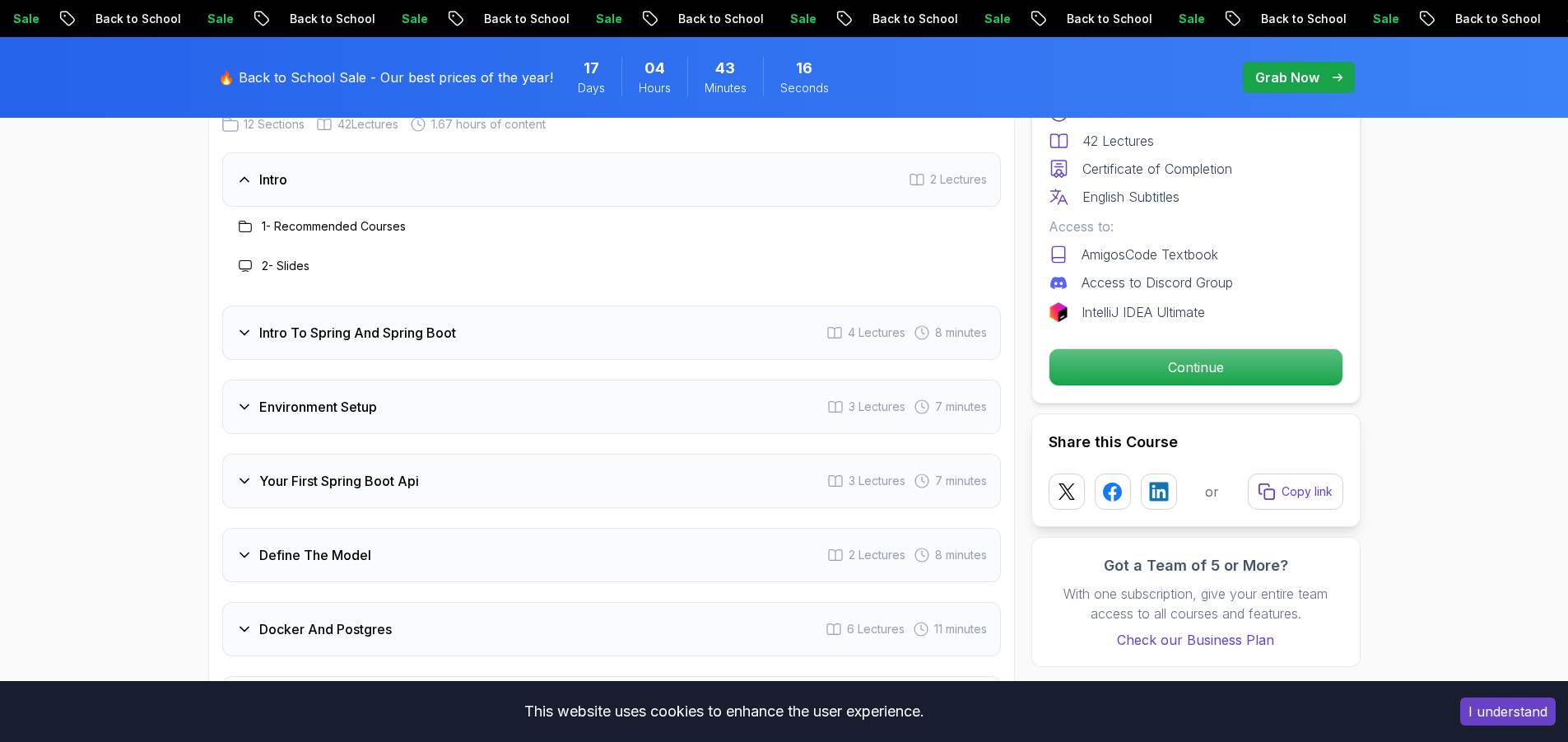
click at [248, 324] on icon at bounding box center [244, 332] width 17 height 17
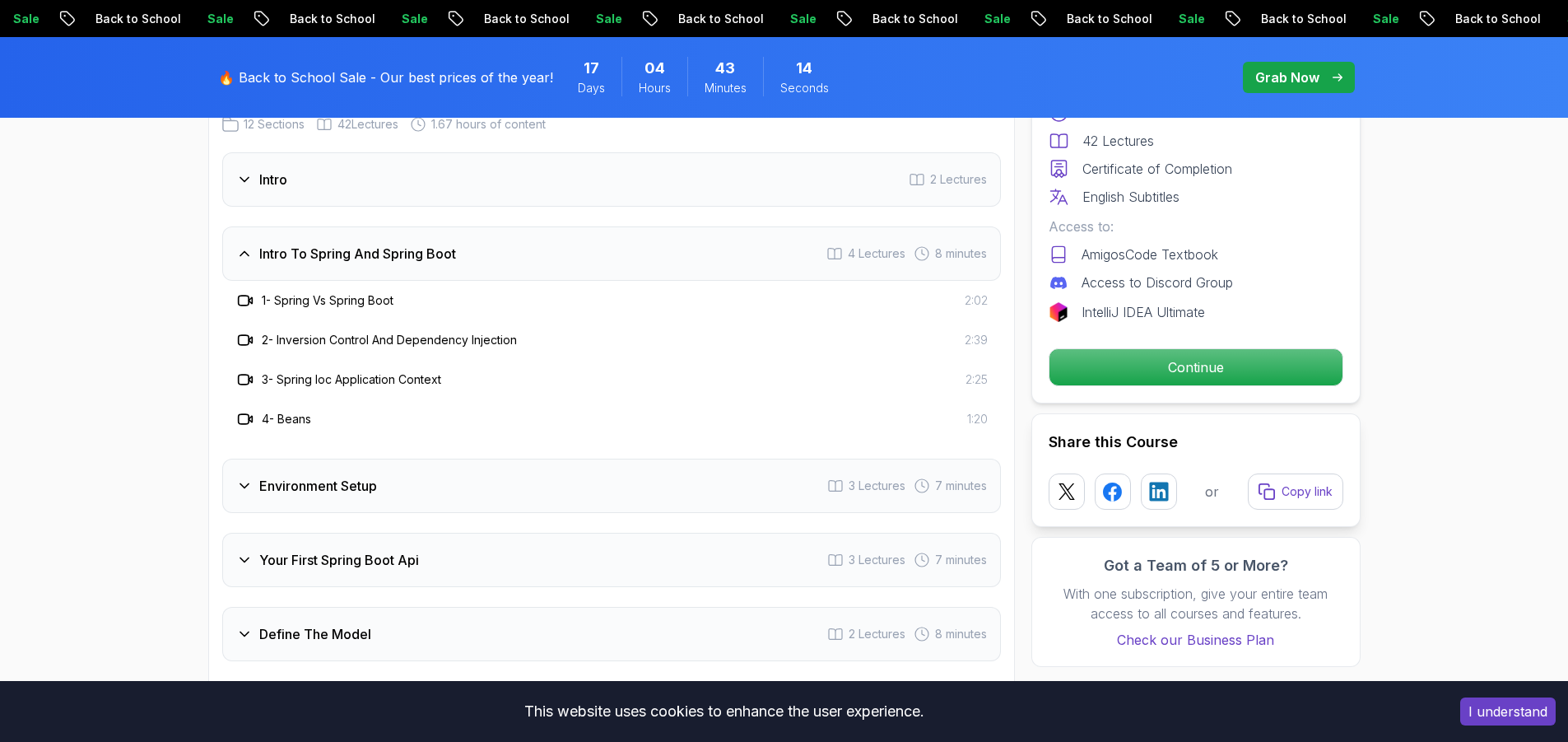
click at [236, 244] on div "Intro To Spring And Spring Boot" at bounding box center [346, 254] width 220 height 20
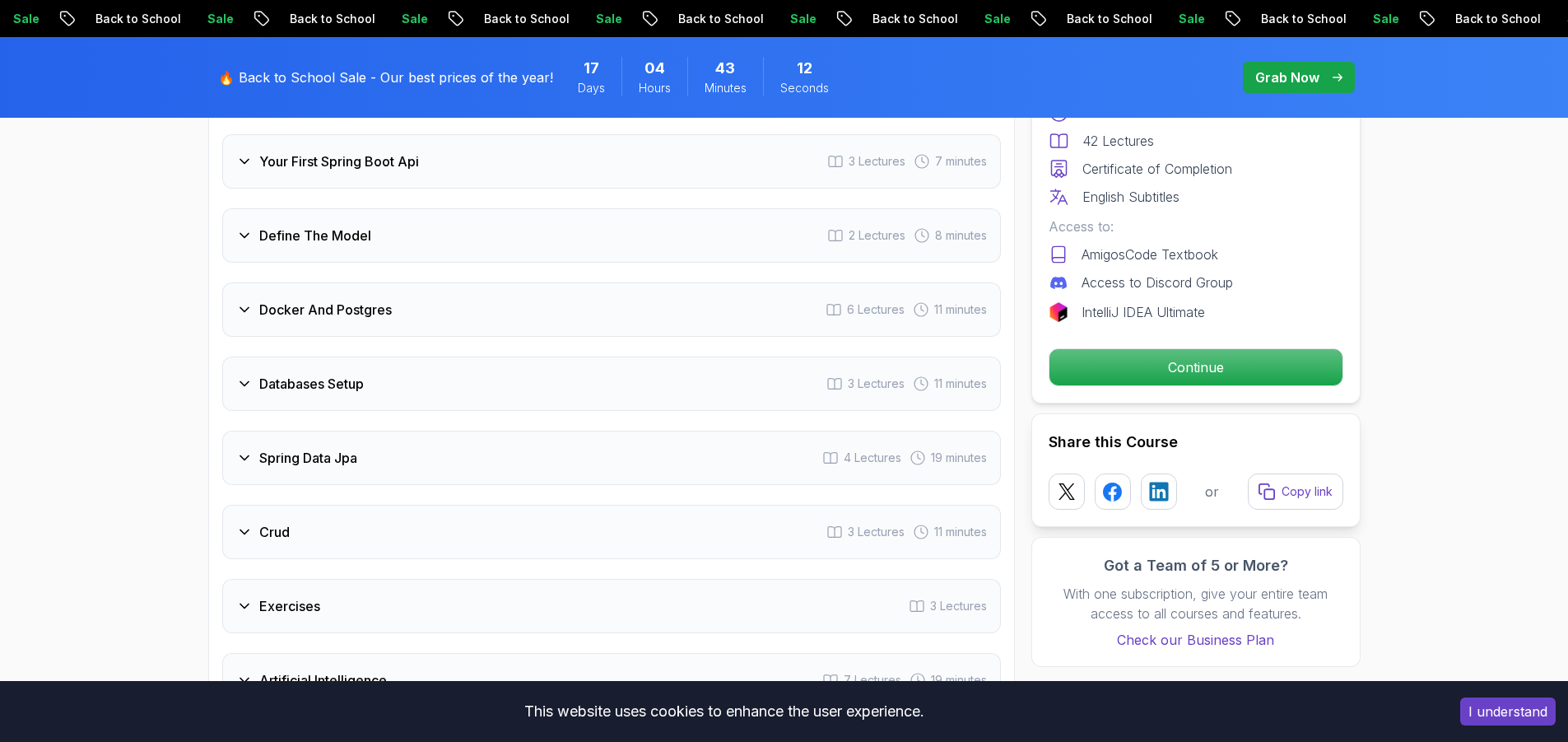
scroll to position [2470, 0]
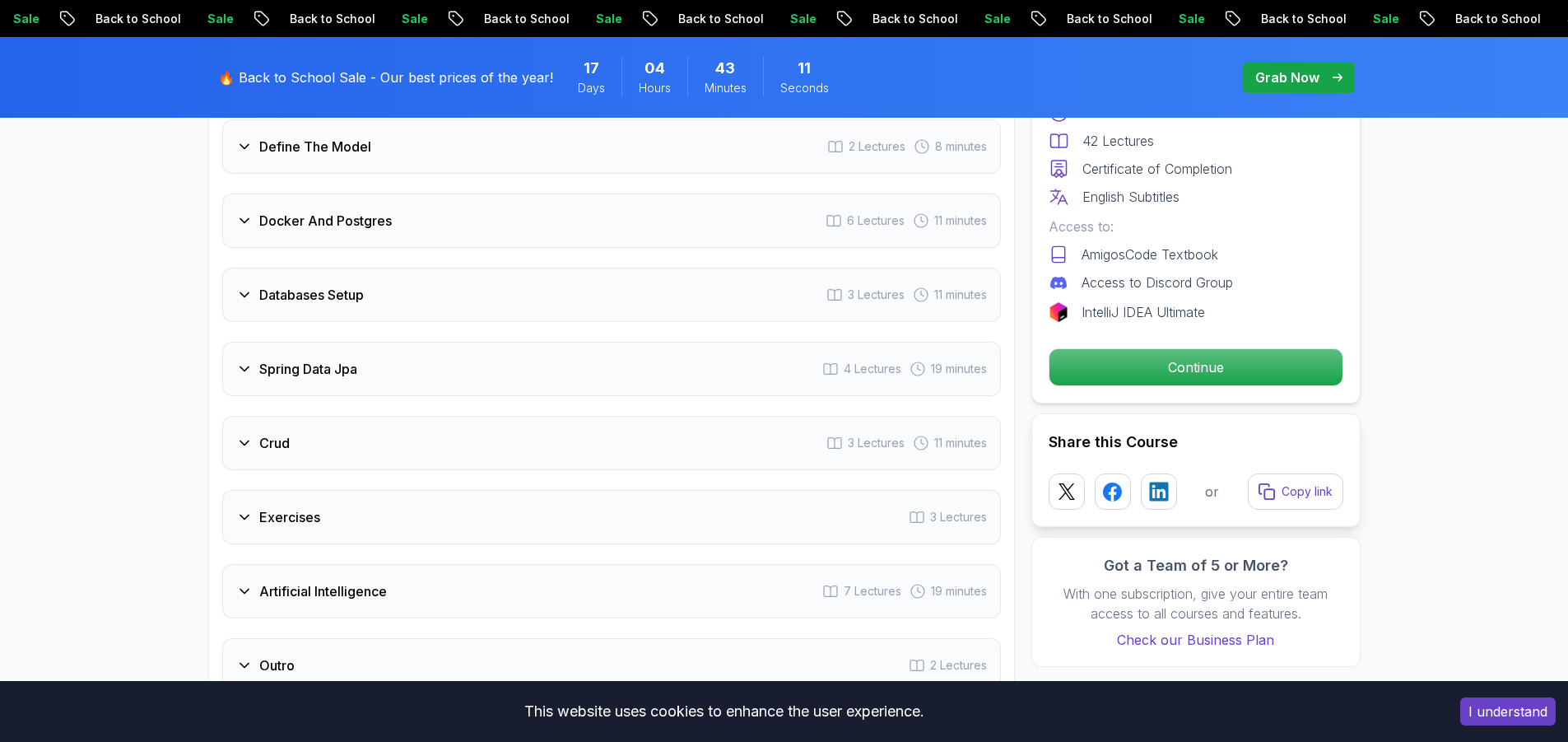
click at [243, 219] on icon at bounding box center [244, 221] width 8 height 4
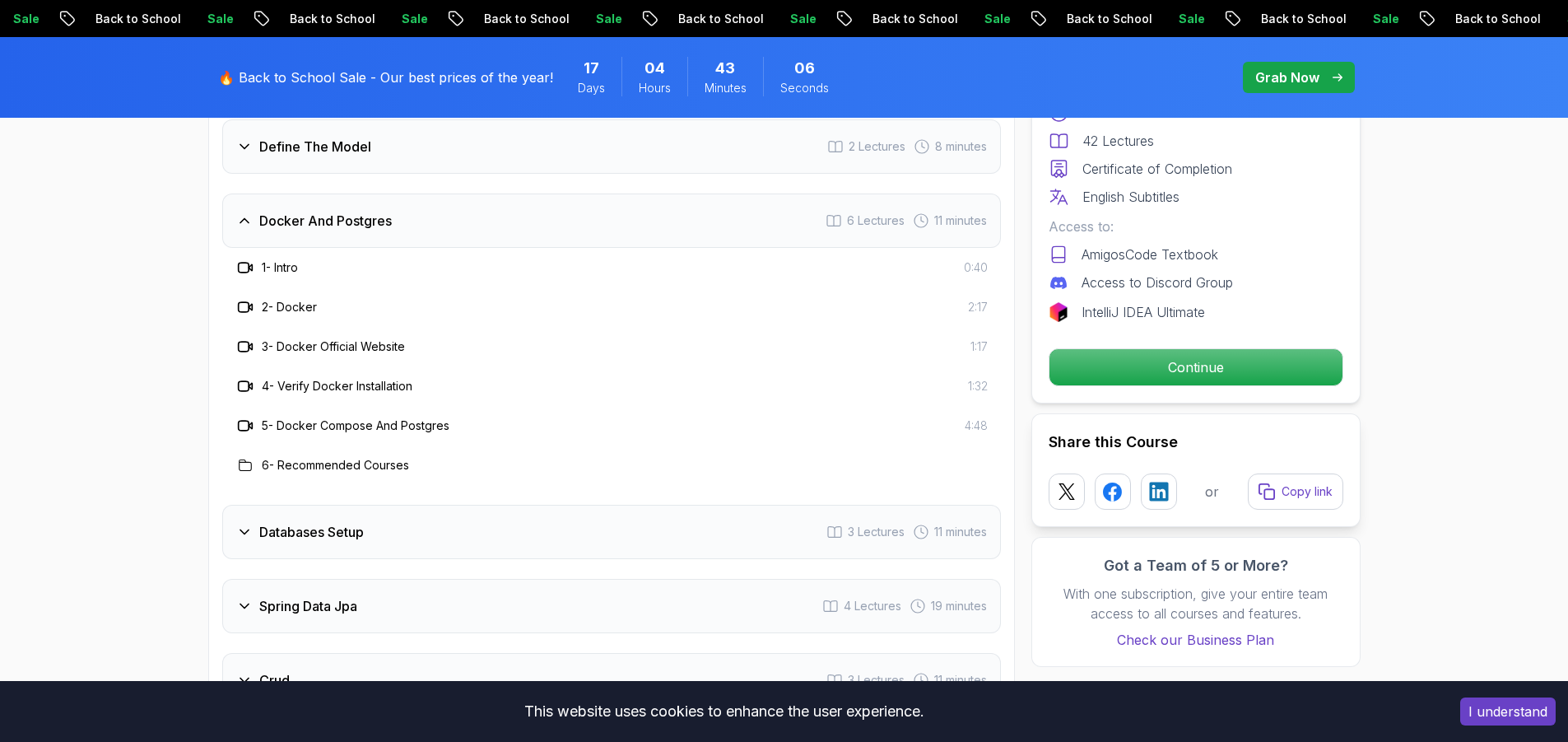
click at [245, 212] on icon at bounding box center [244, 220] width 17 height 17
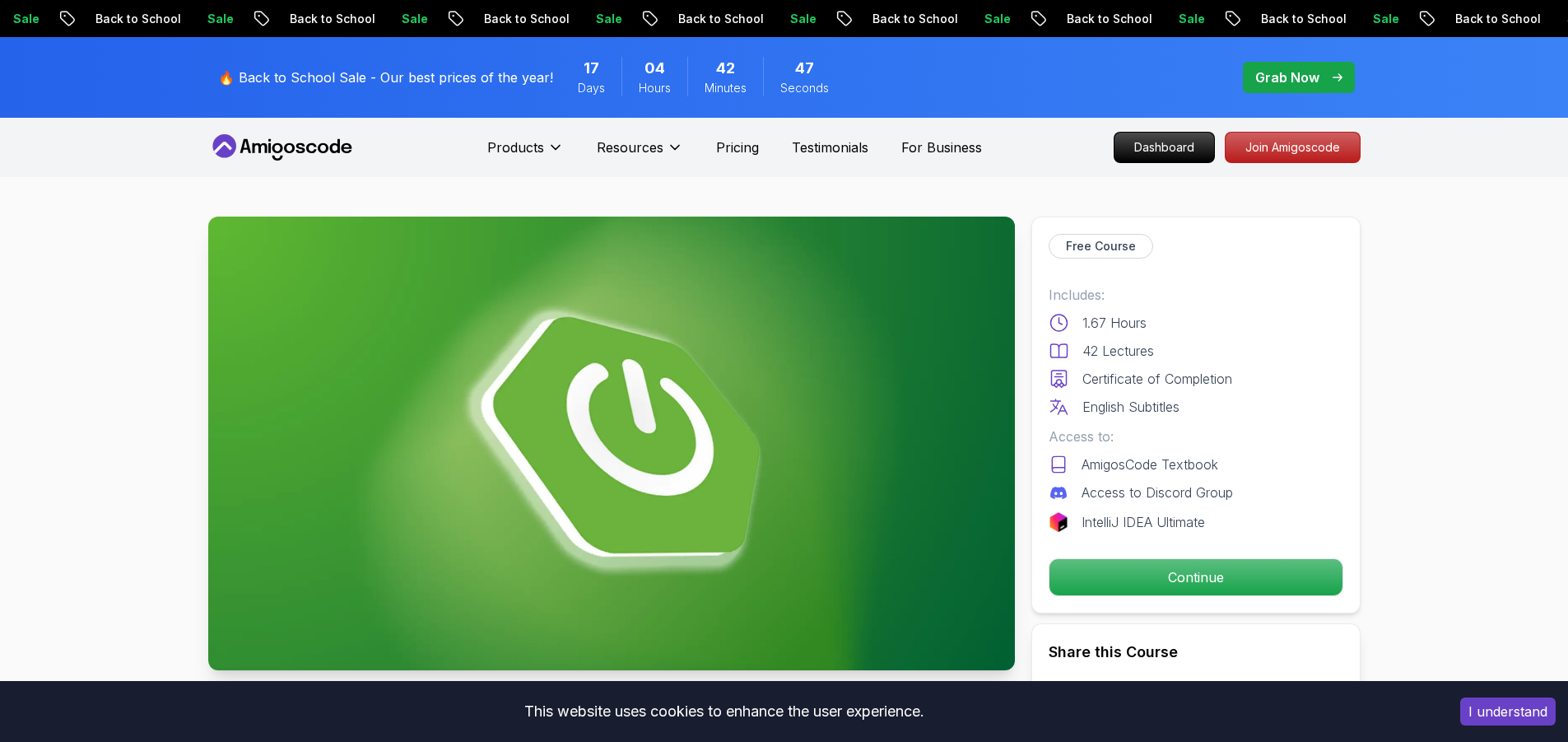
scroll to position [247, 0]
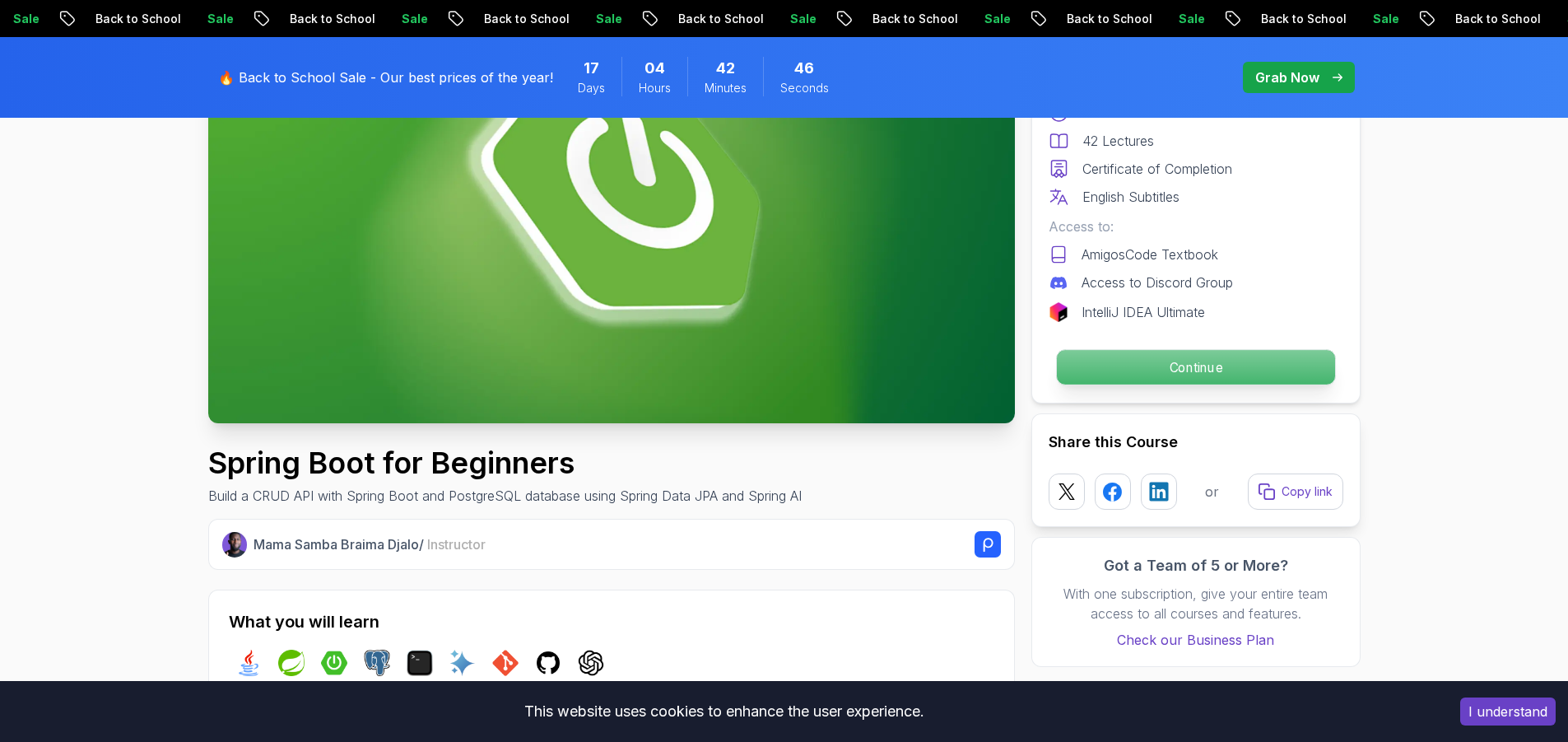
click at [1177, 376] on p "Continue" at bounding box center [1195, 367] width 279 height 35
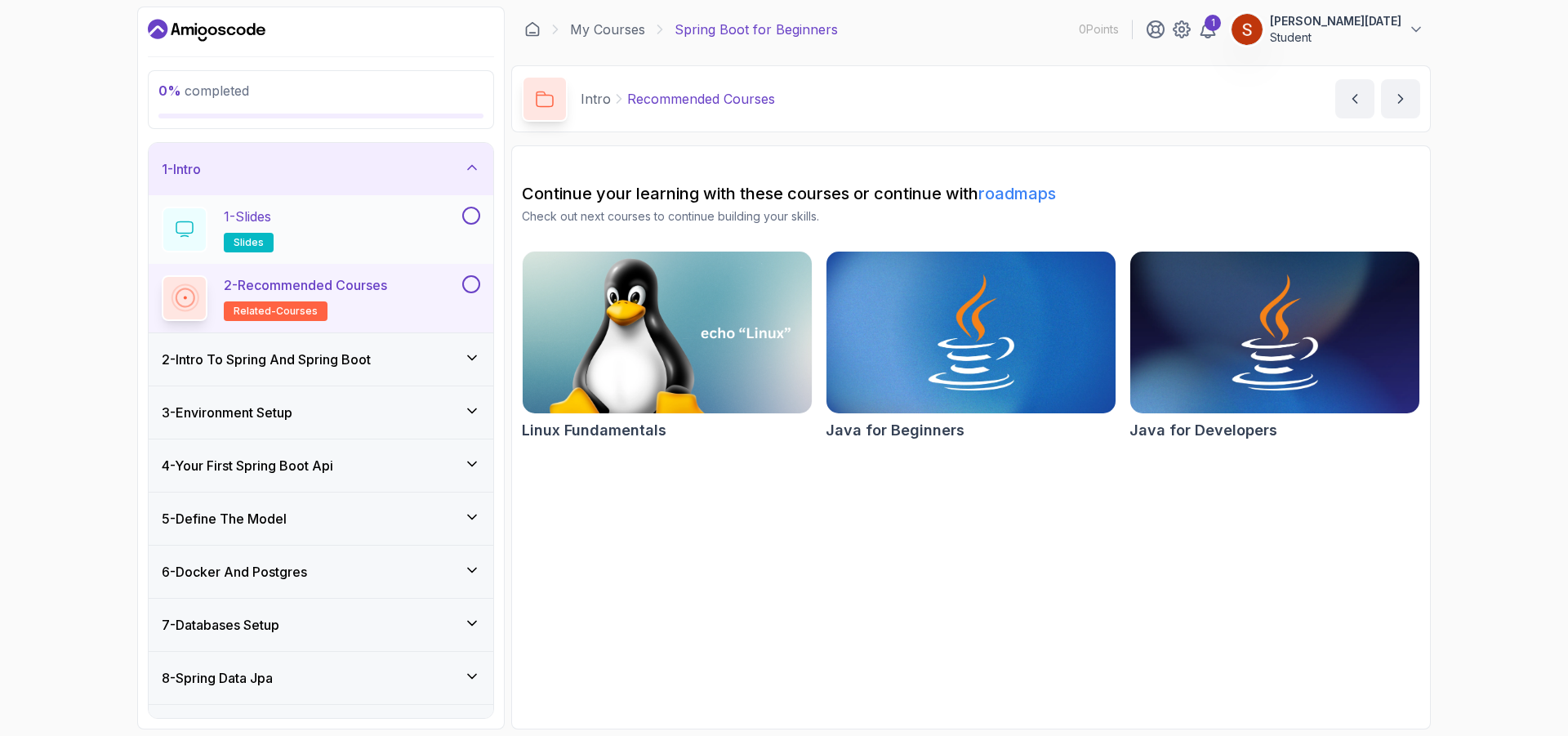
click at [316, 231] on div "1 - Slides slides" at bounding box center [311, 230] width 298 height 46
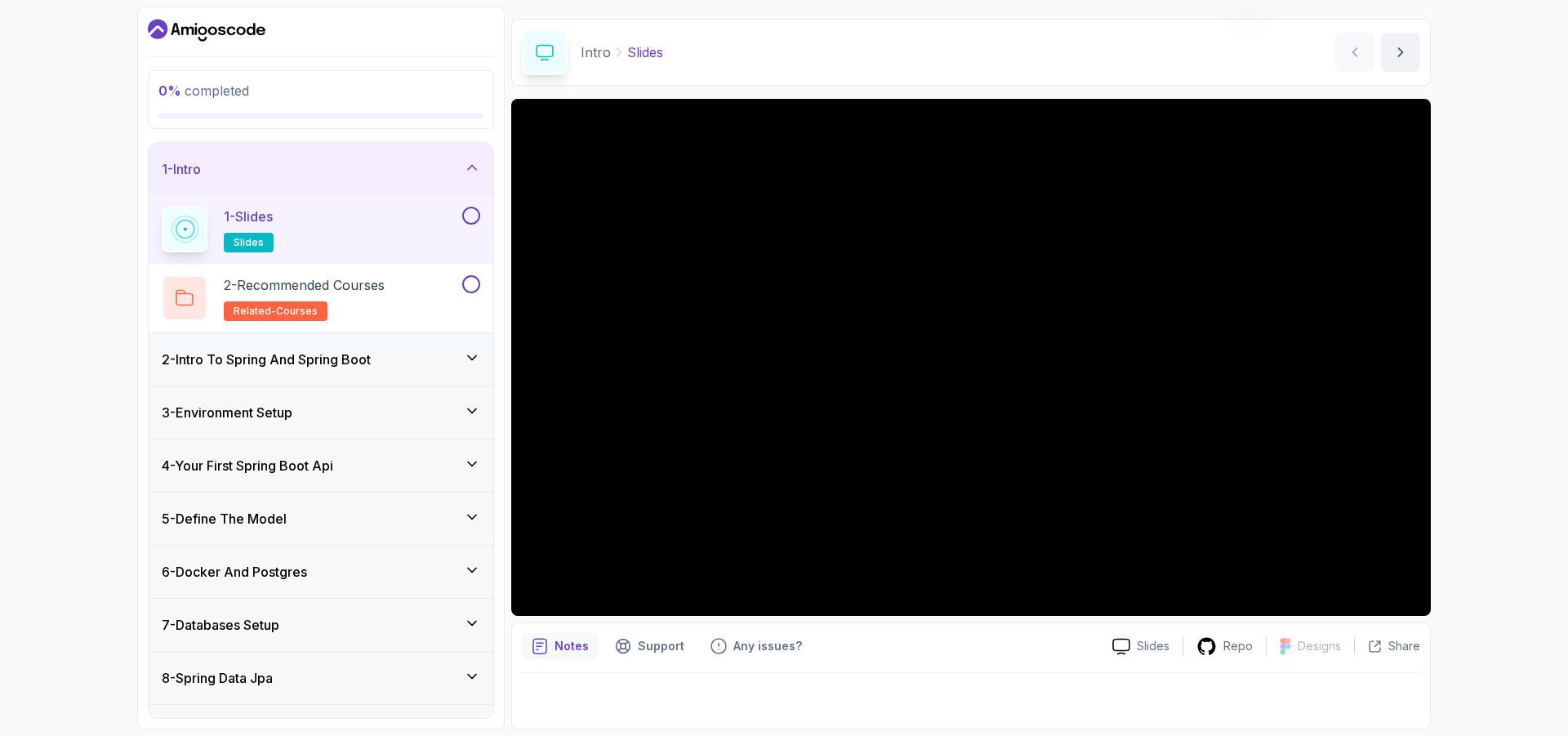
click at [470, 163] on icon at bounding box center [472, 167] width 17 height 17
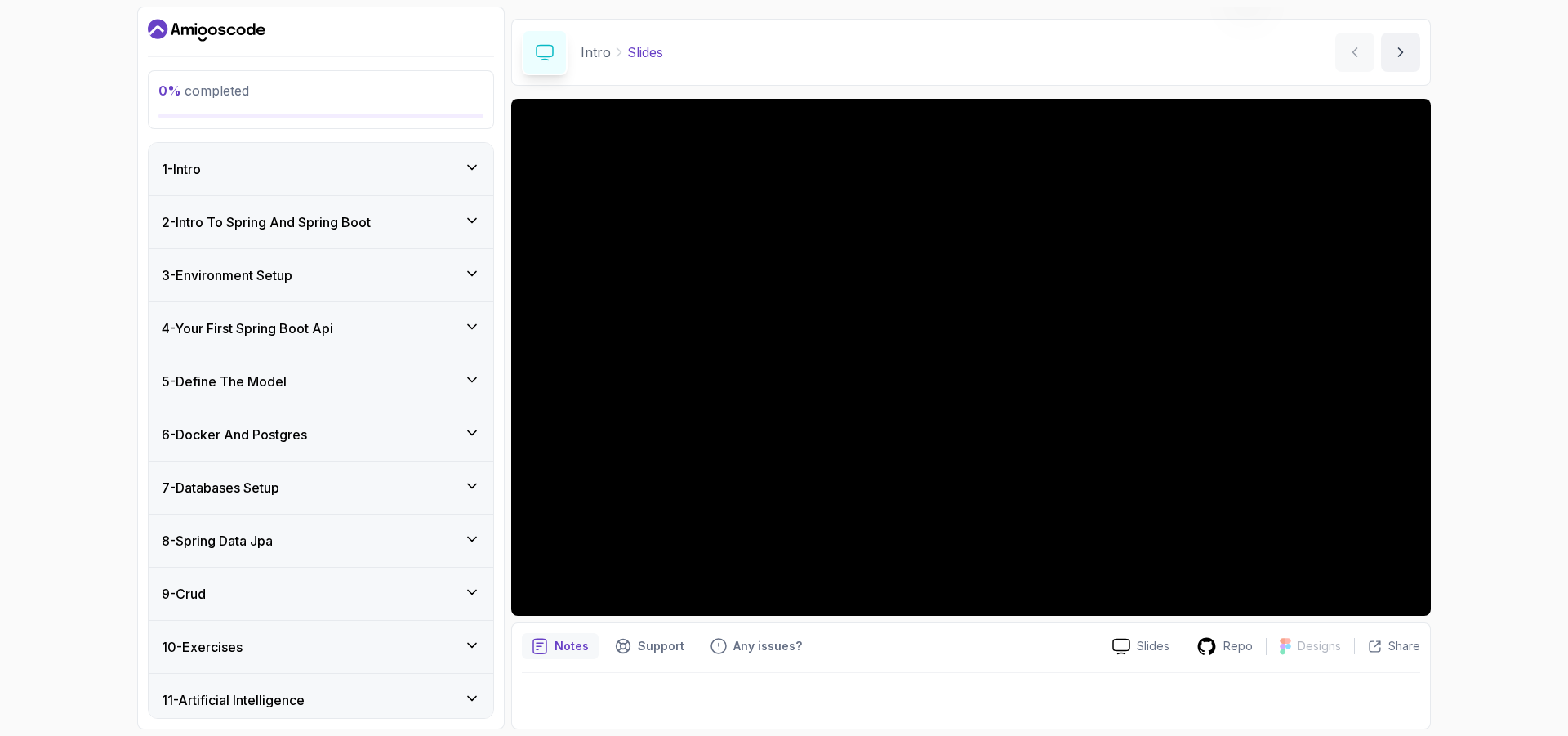
click at [473, 166] on icon at bounding box center [472, 167] width 17 height 17
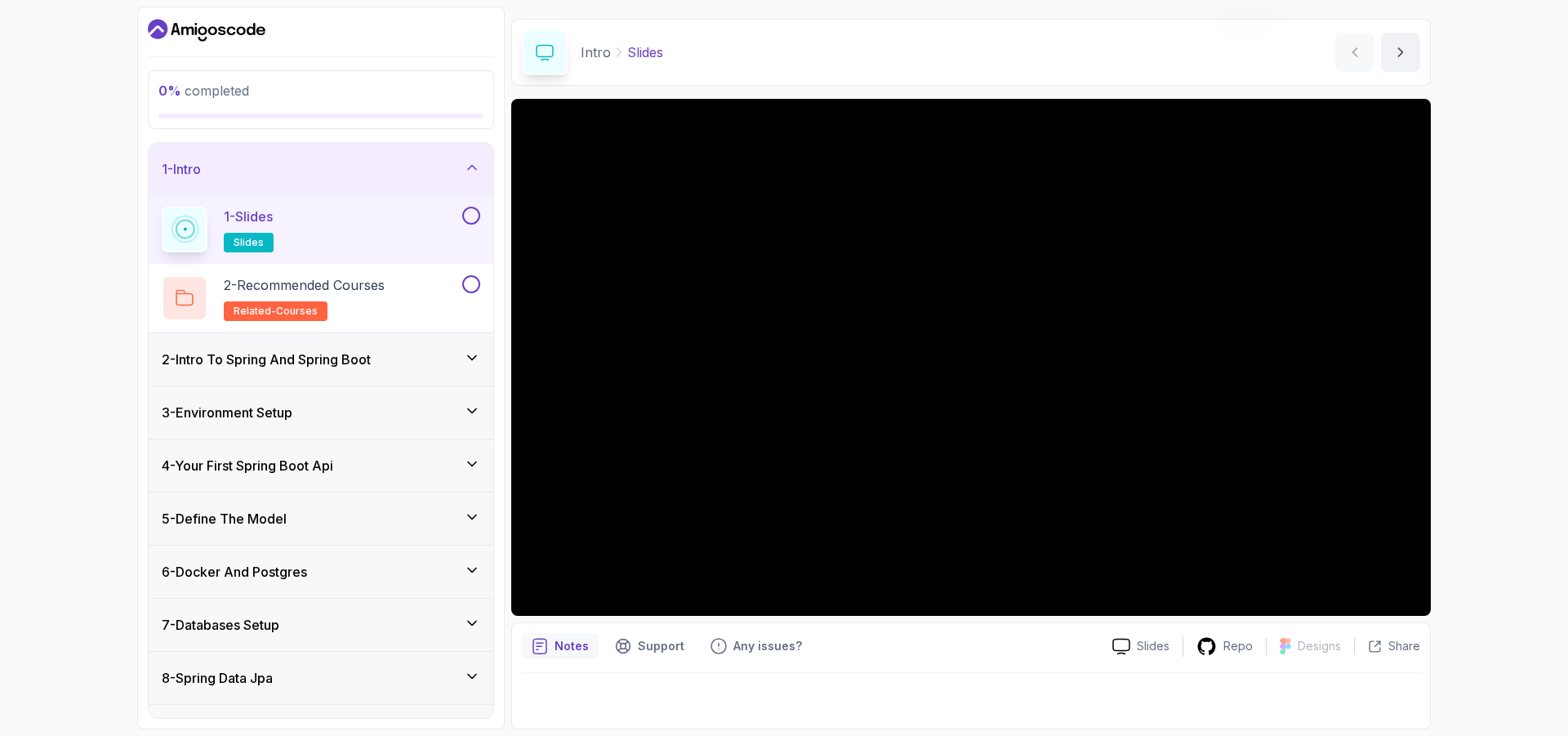
click at [475, 166] on icon at bounding box center [472, 167] width 17 height 17
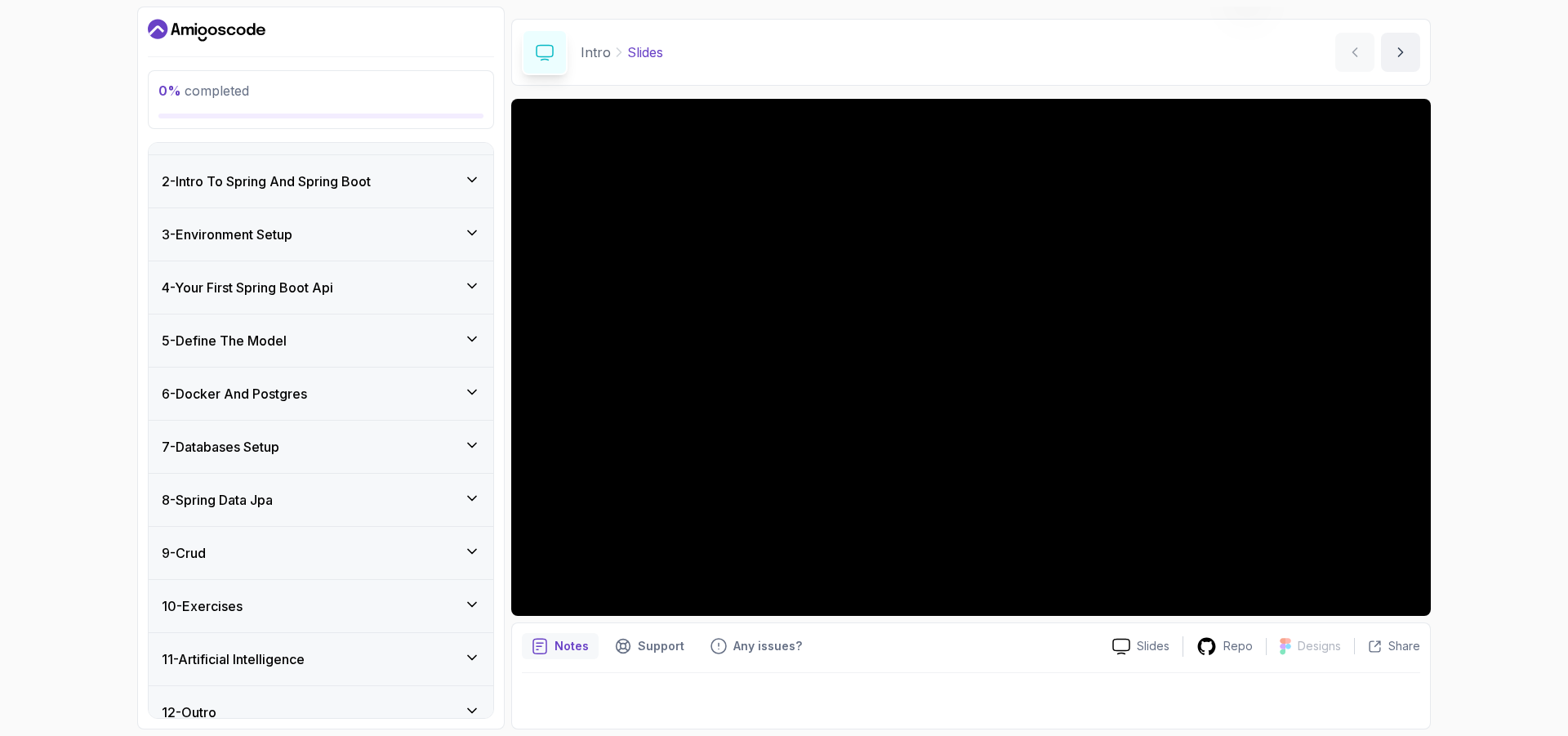
scroll to position [62, 0]
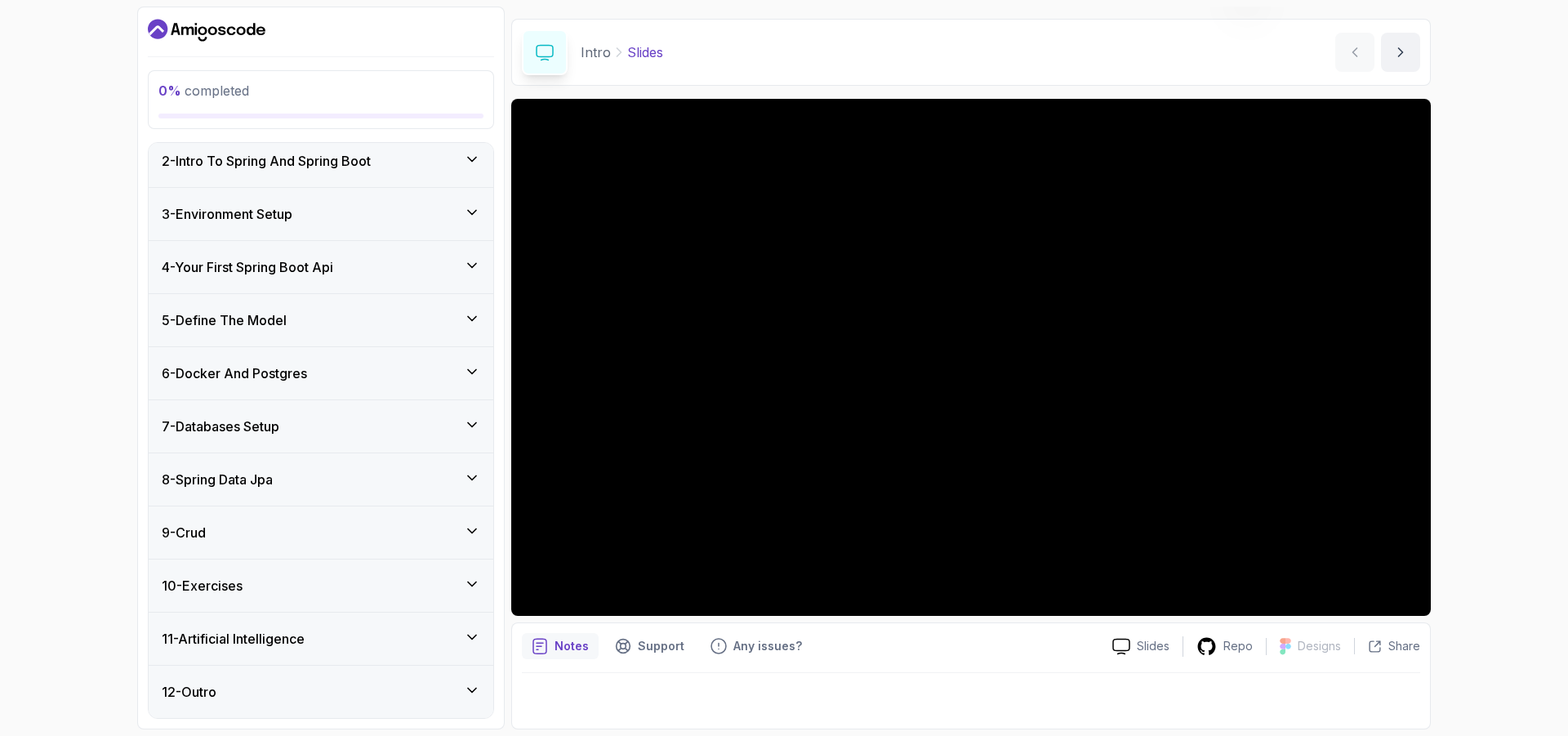
click at [473, 477] on icon at bounding box center [472, 477] width 17 height 17
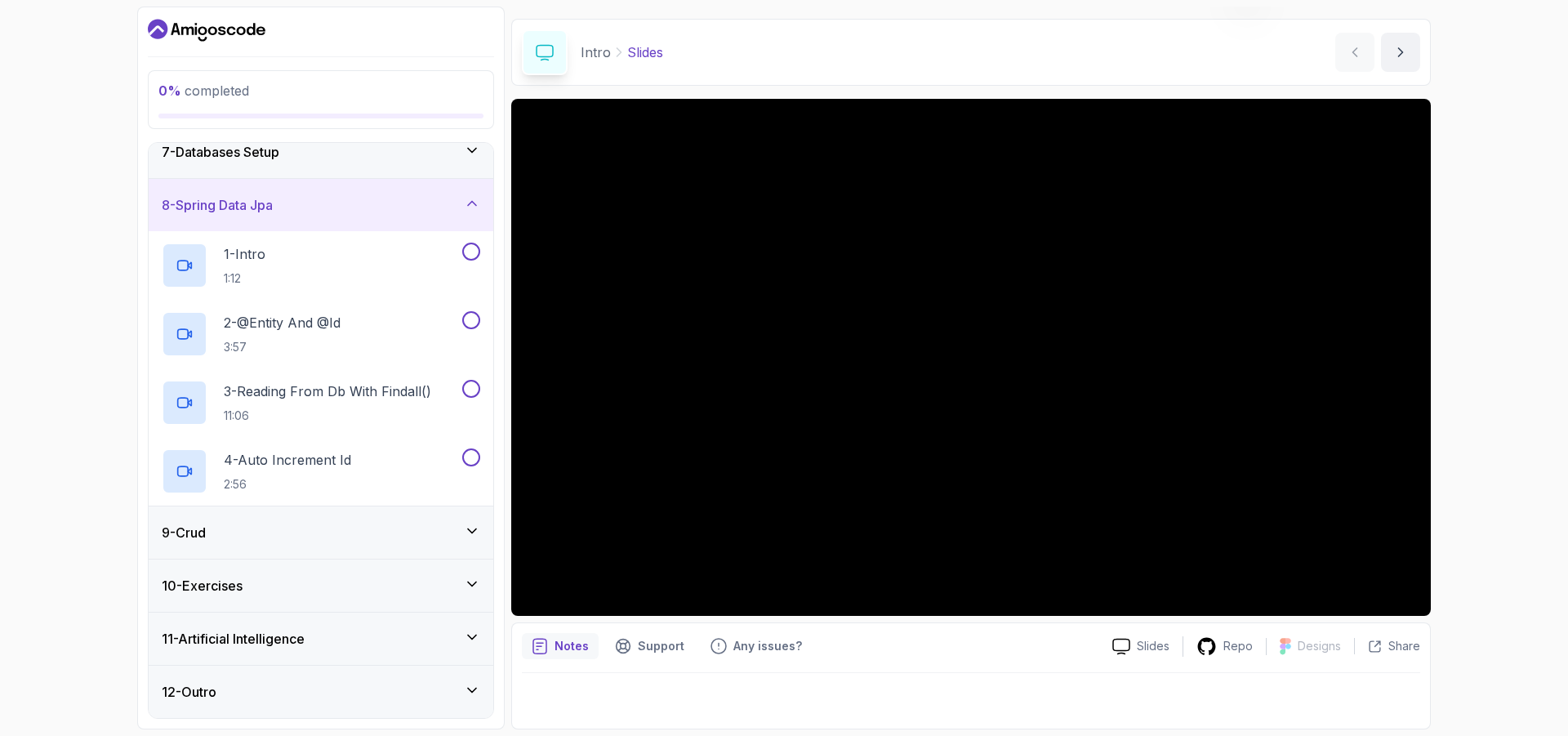
scroll to position [173, 0]
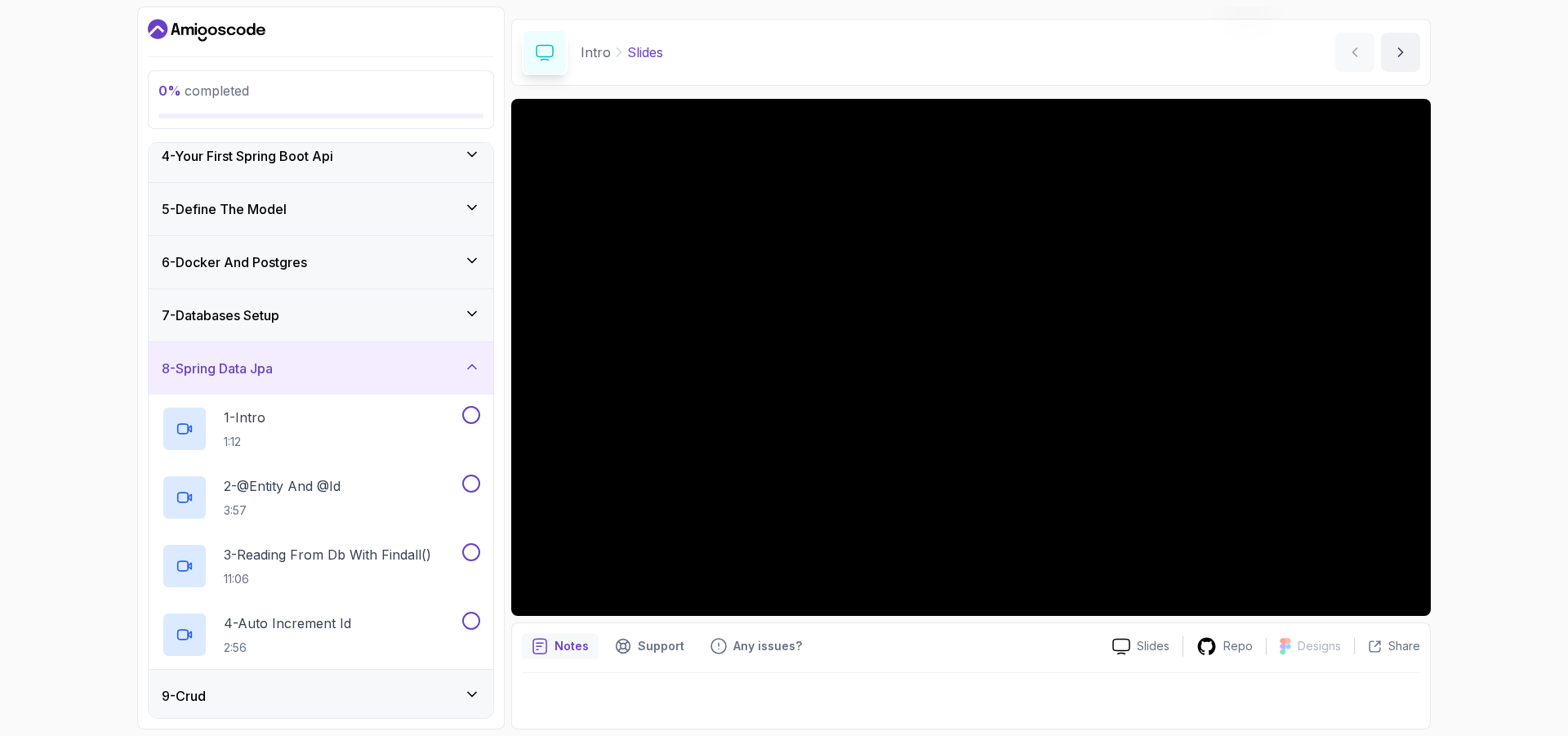
click at [475, 372] on icon at bounding box center [472, 366] width 17 height 17
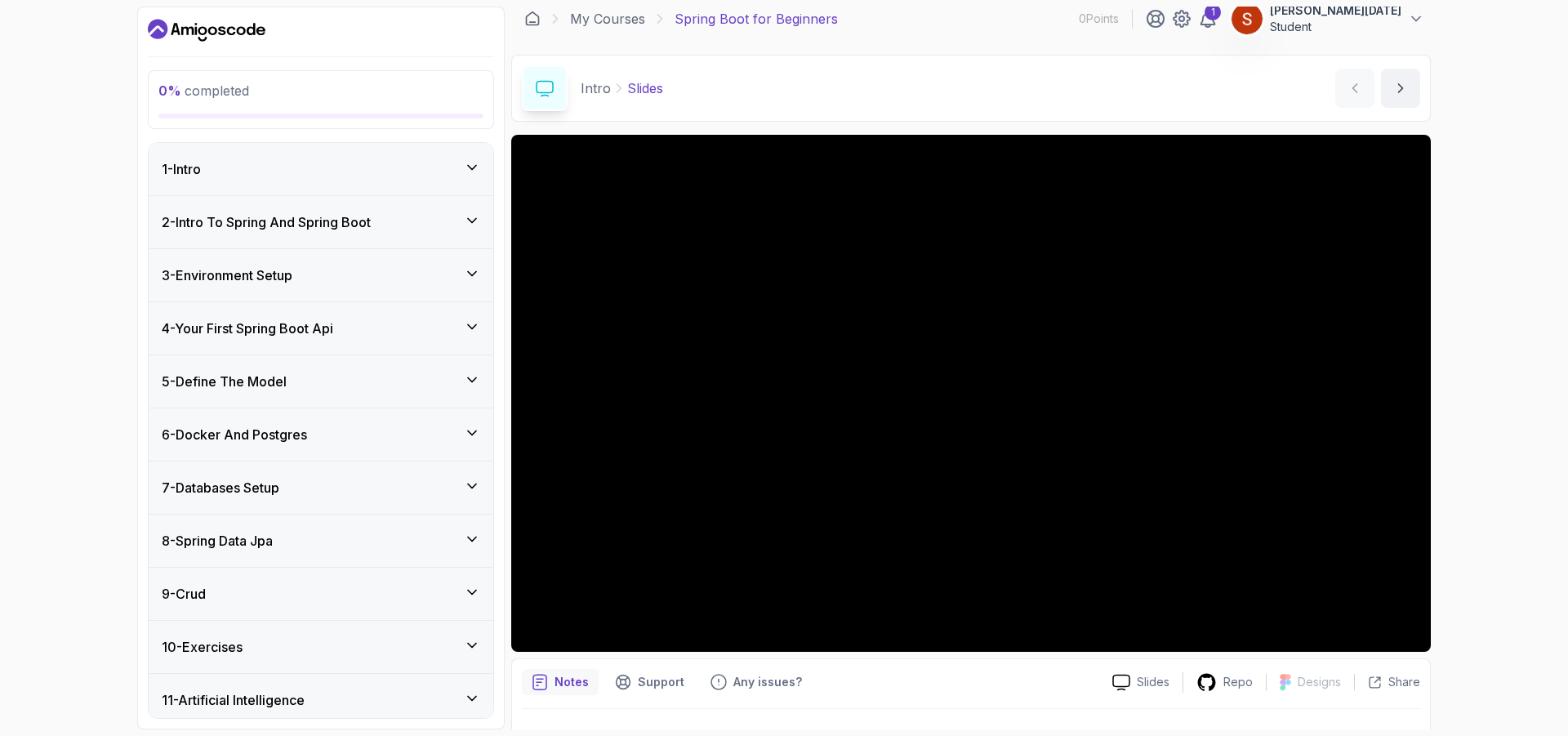
scroll to position [0, 0]
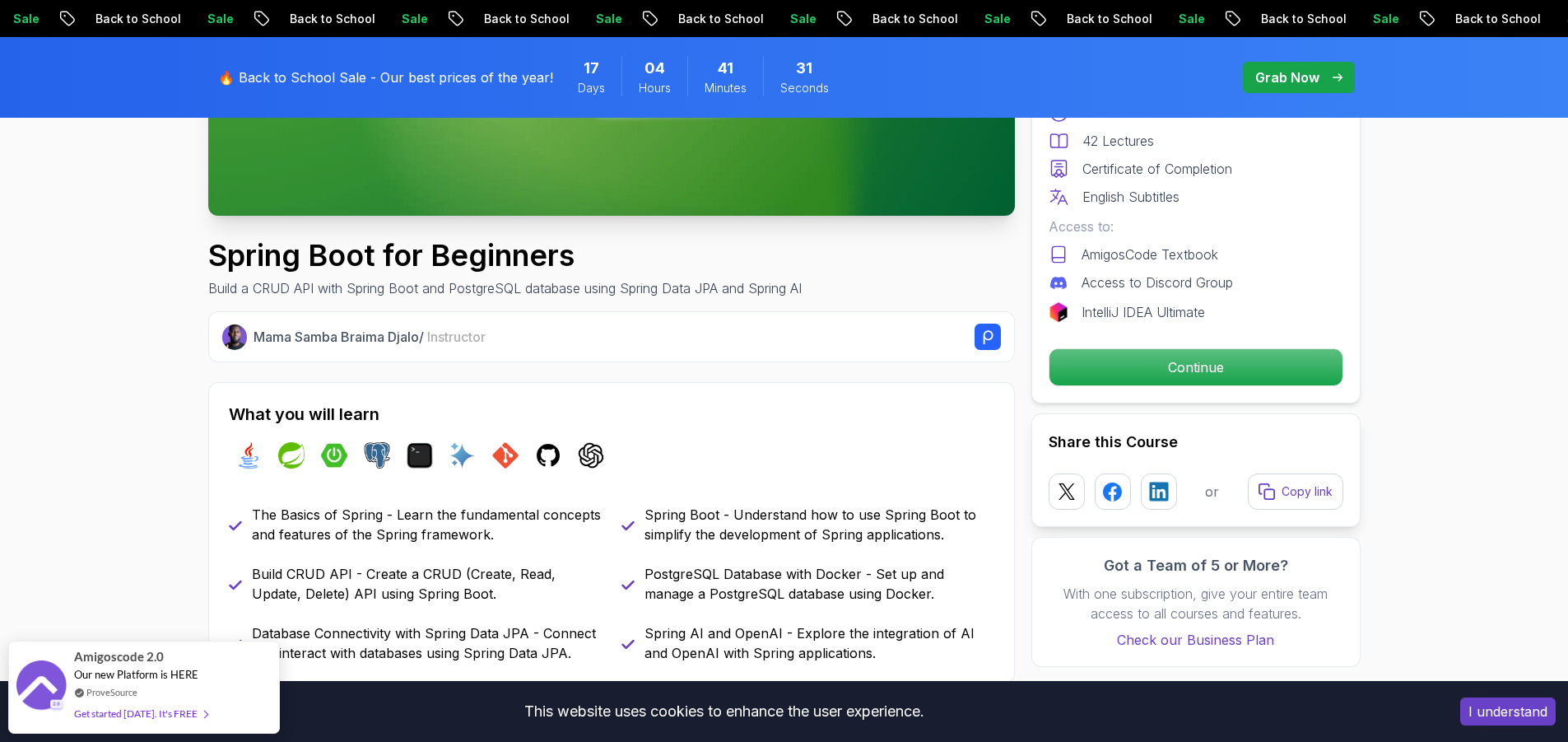
scroll to position [576, 0]
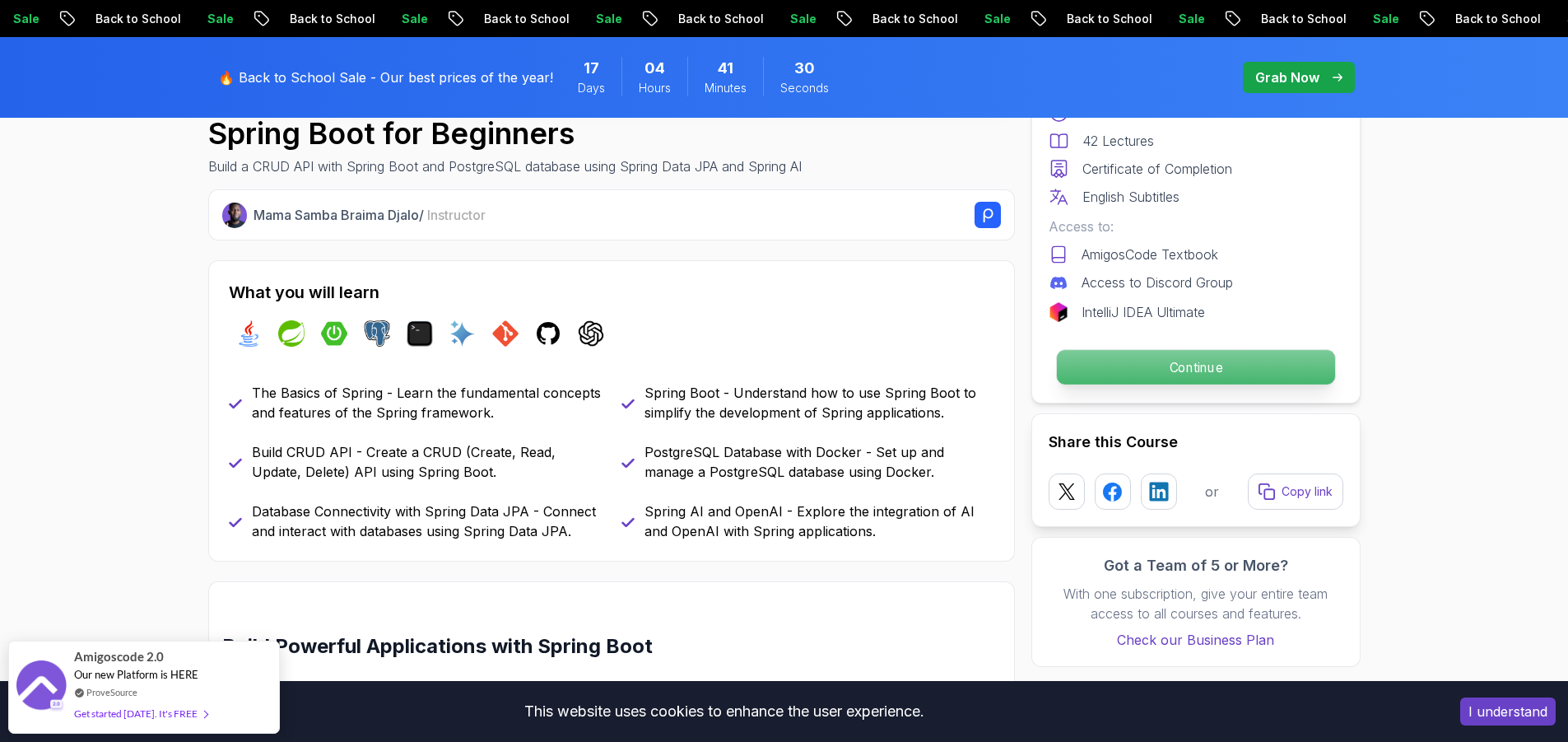
click at [1177, 376] on p "Continue" at bounding box center [1195, 367] width 279 height 35
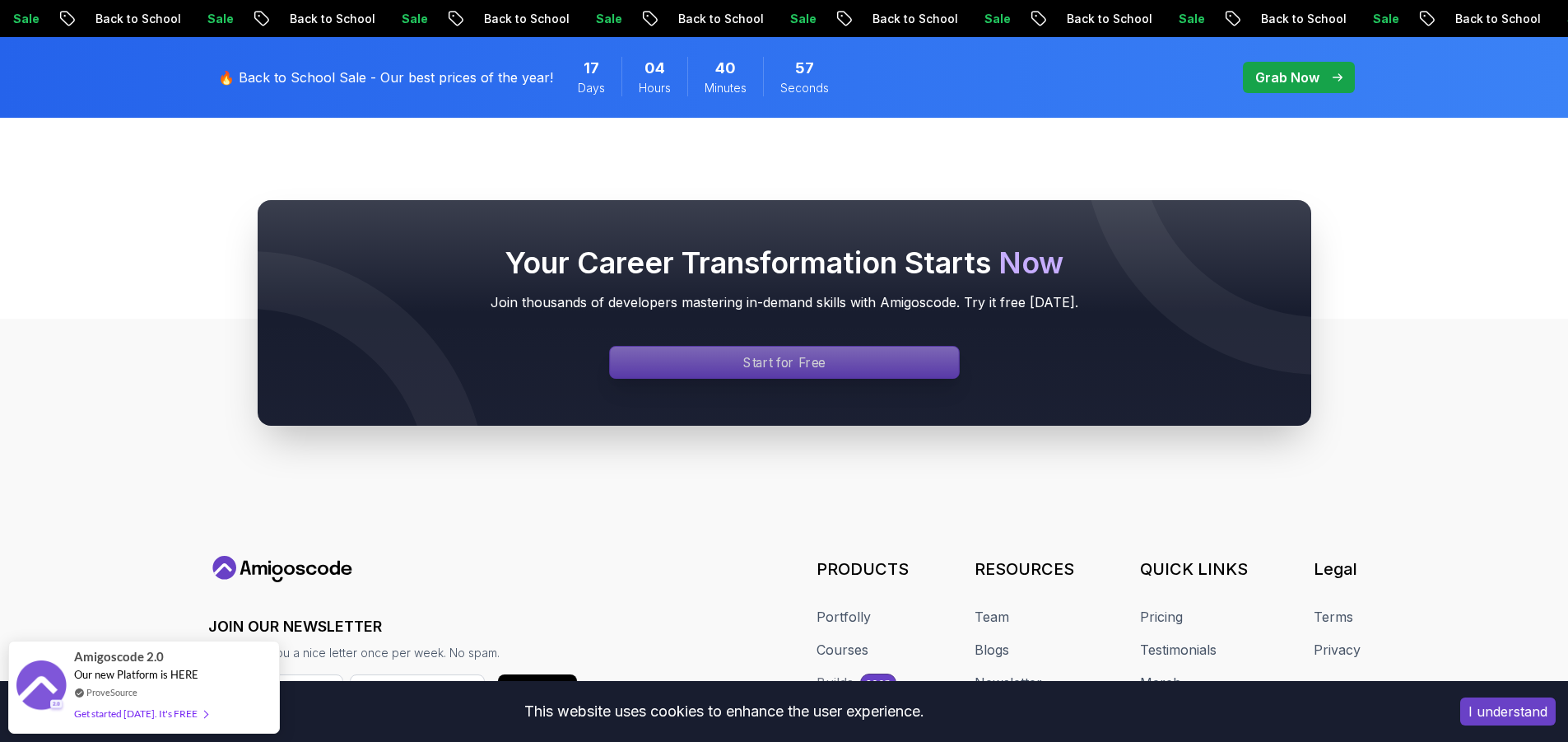
scroll to position [741, 0]
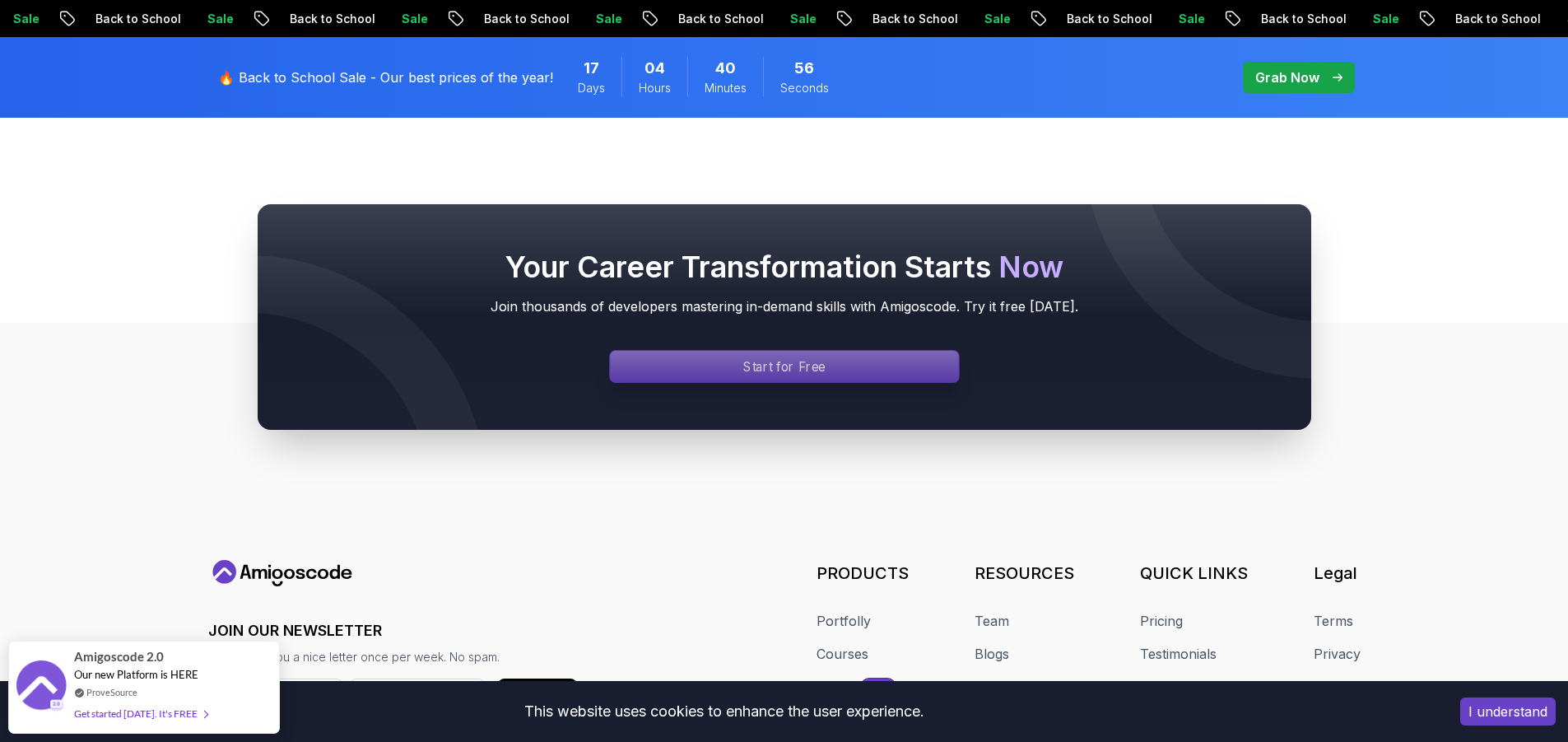
click at [802, 363] on p "Start for Free" at bounding box center [784, 367] width 83 height 19
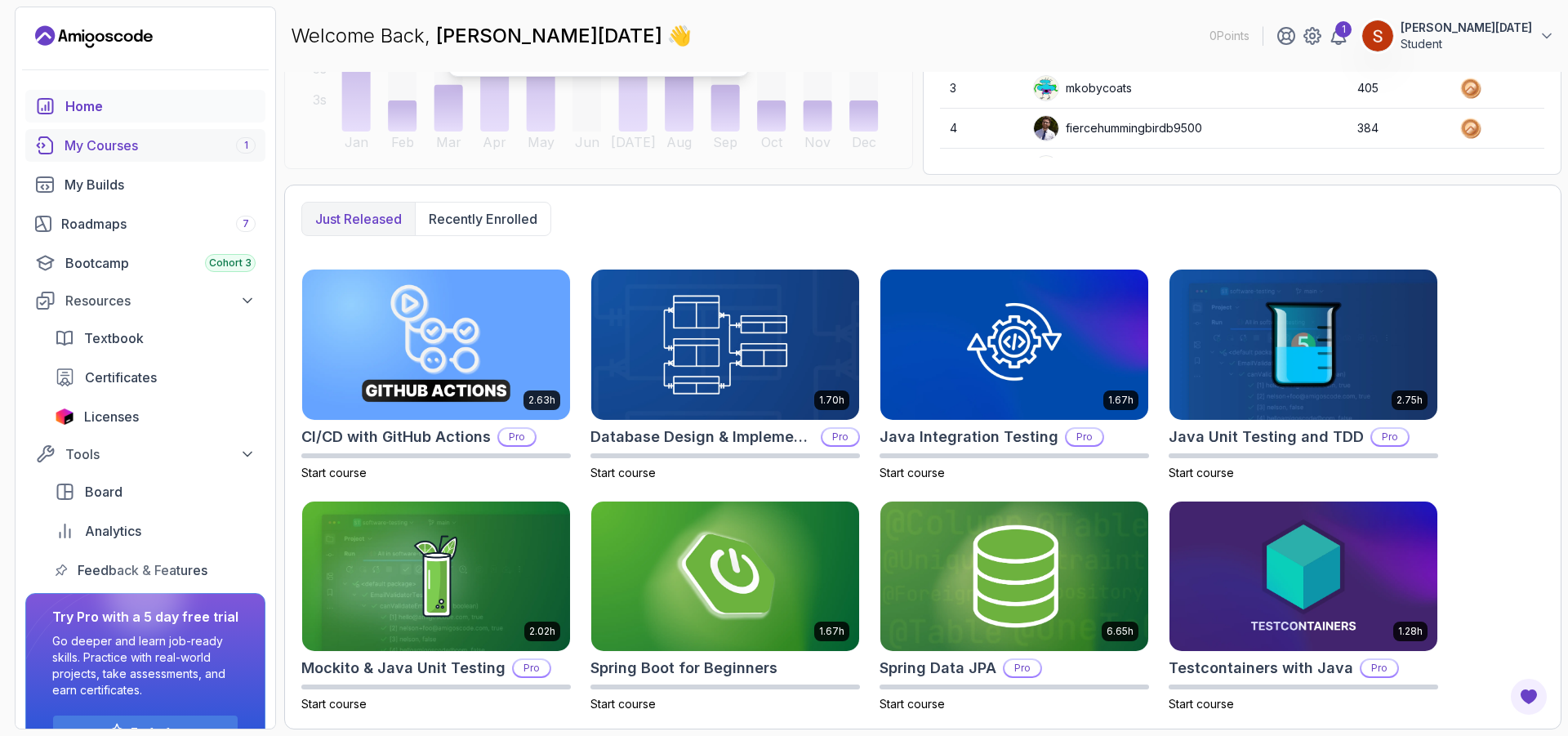
click at [147, 140] on div "My Courses 1" at bounding box center [159, 145] width 191 height 19
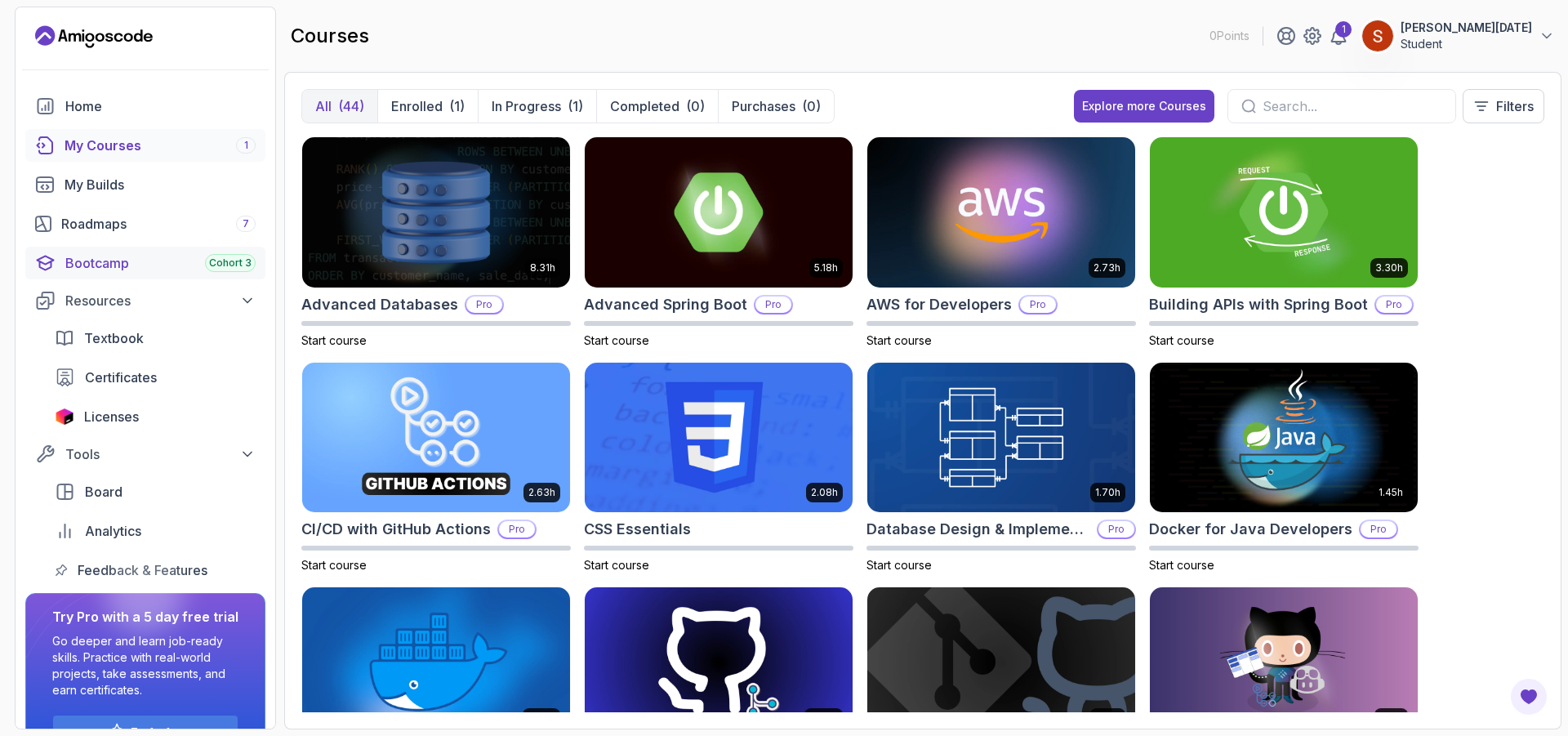
click at [217, 263] on span "Cohort 3" at bounding box center [230, 262] width 42 height 13
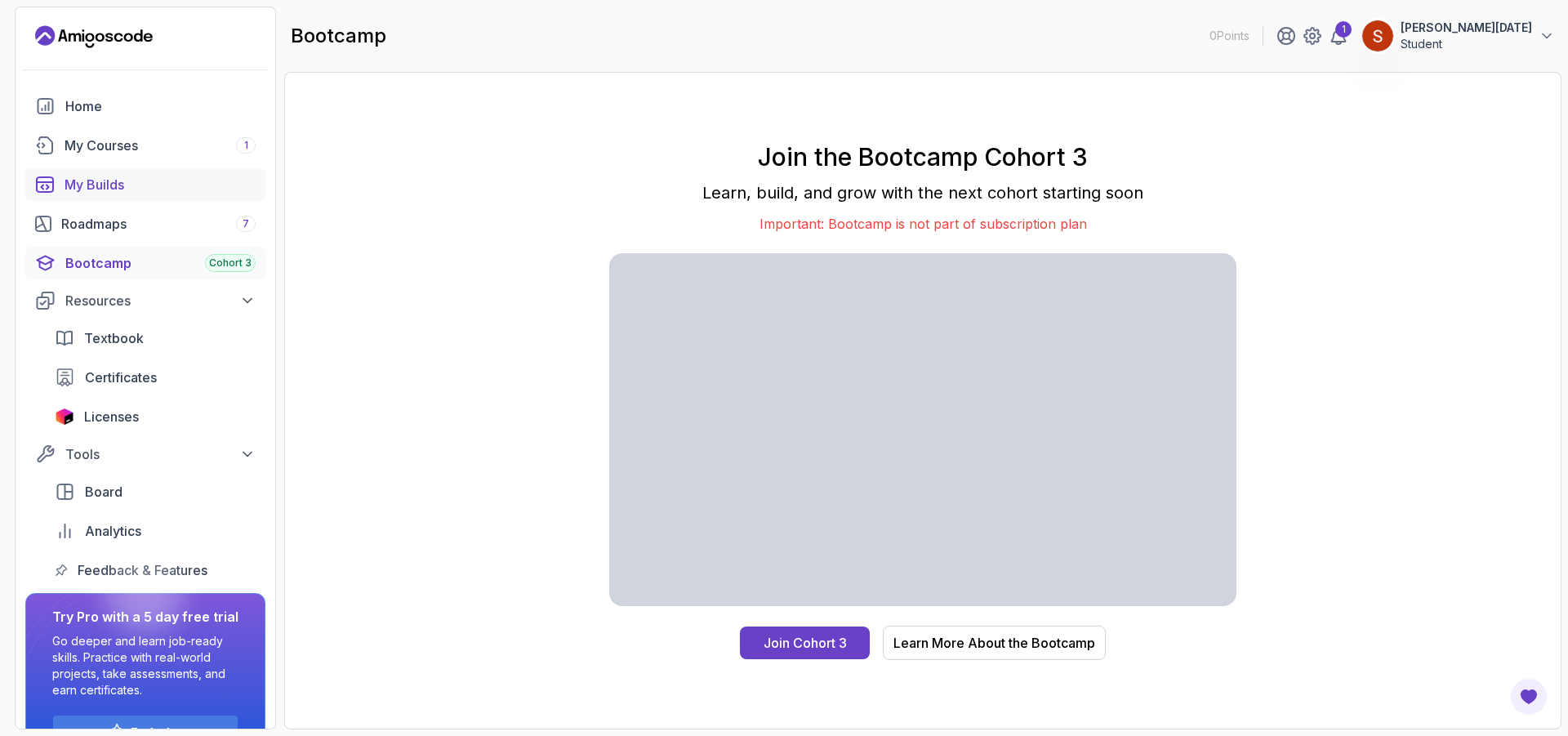
click at [152, 179] on div "My Builds" at bounding box center [159, 185] width 191 height 19
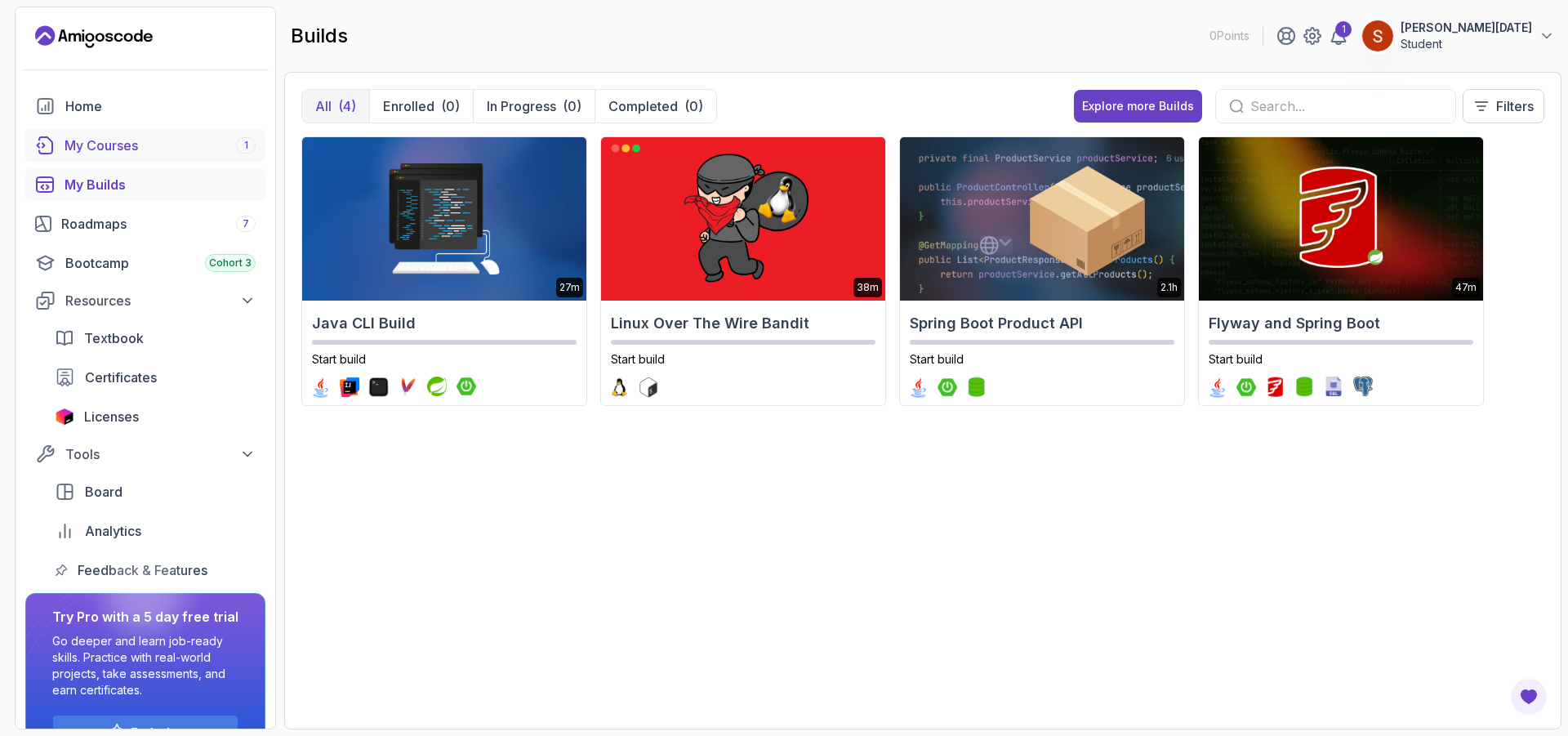
click at [186, 152] on div "My Courses 1" at bounding box center [159, 145] width 191 height 19
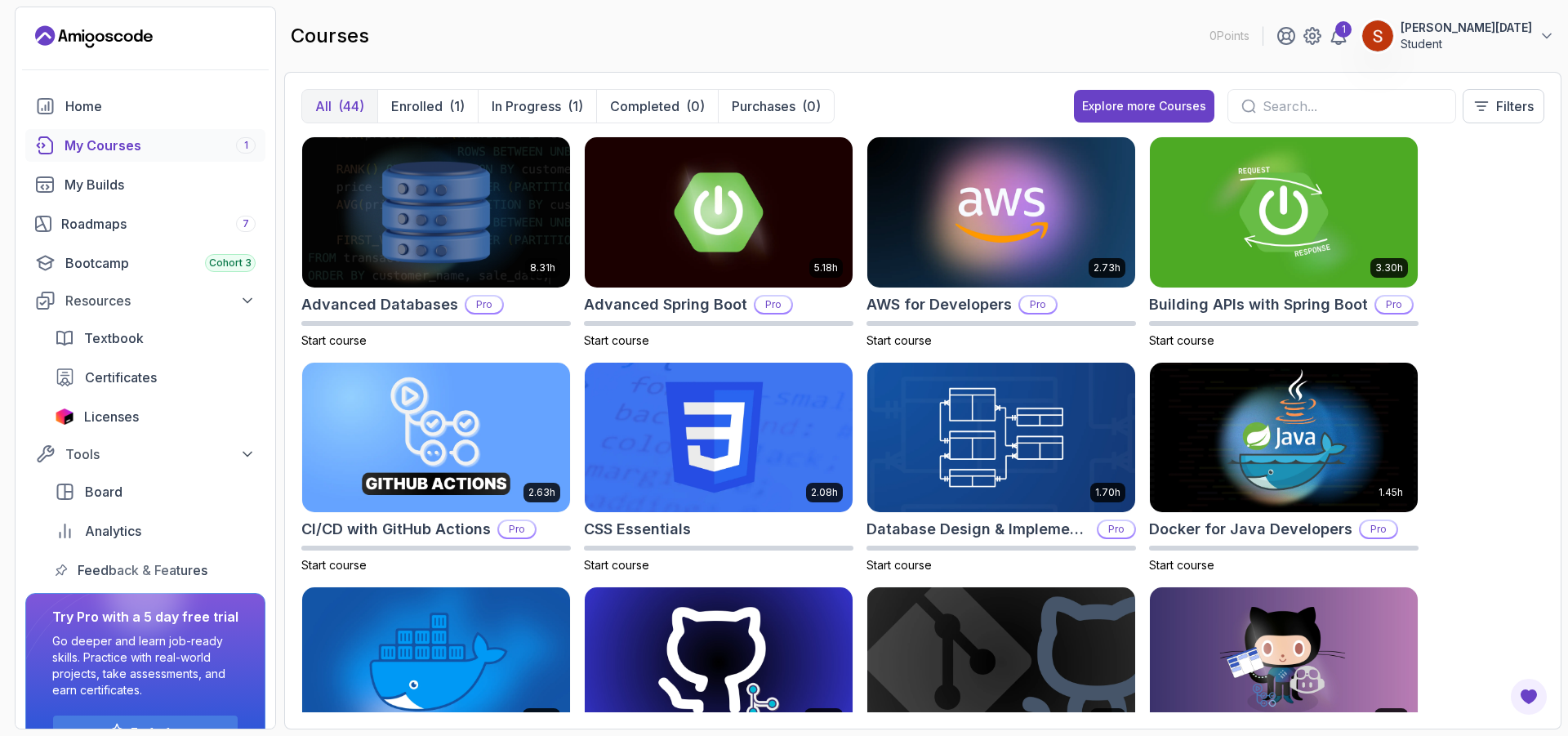
click at [1290, 113] on input "text" at bounding box center [1352, 106] width 180 height 19
drag, startPoint x: 134, startPoint y: 226, endPoint x: 148, endPoint y: 230, distance: 14.6
click at [135, 226] on div "Roadmaps 7" at bounding box center [158, 224] width 195 height 19
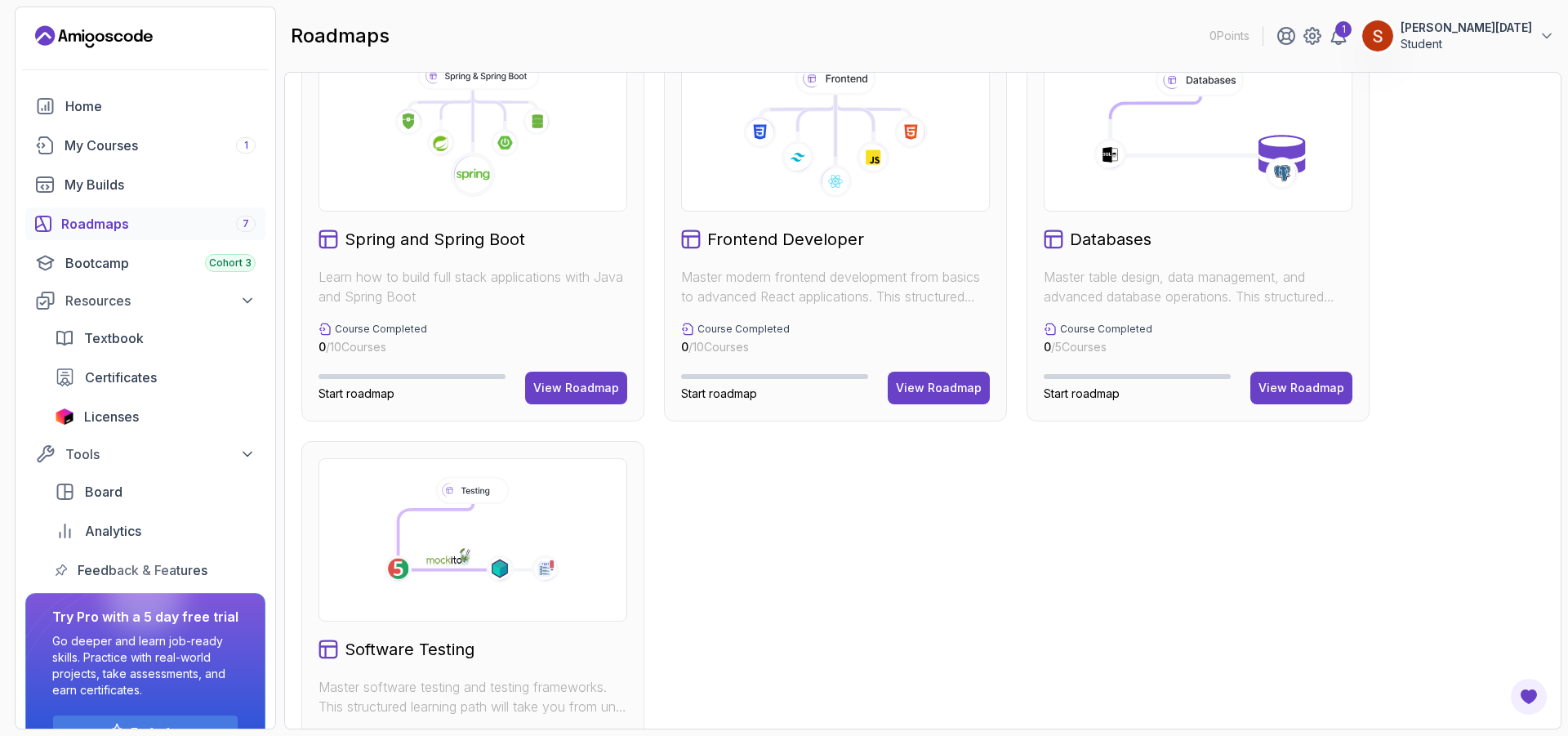
scroll to position [423, 0]
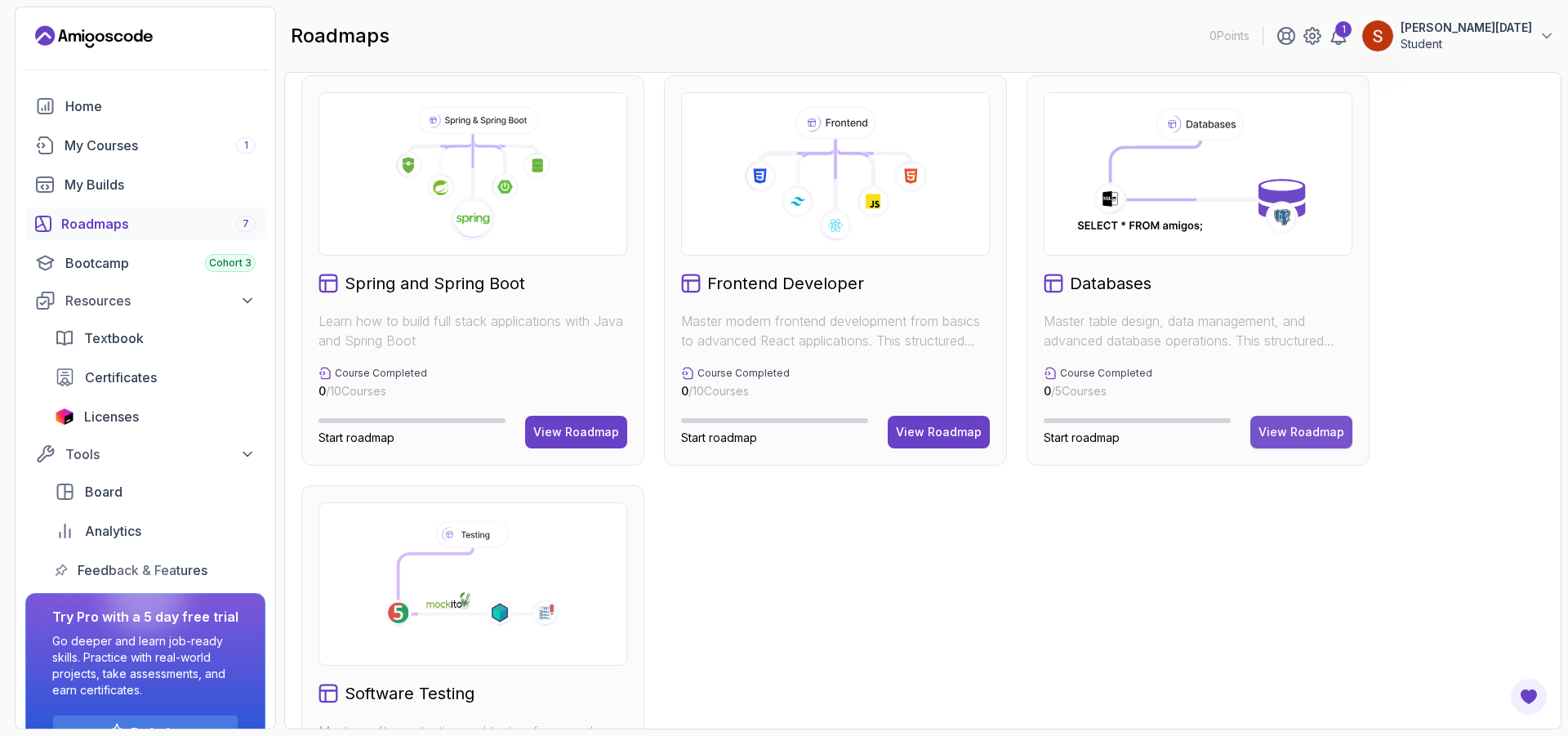
click at [1289, 435] on div "View Roadmap" at bounding box center [1300, 431] width 85 height 17
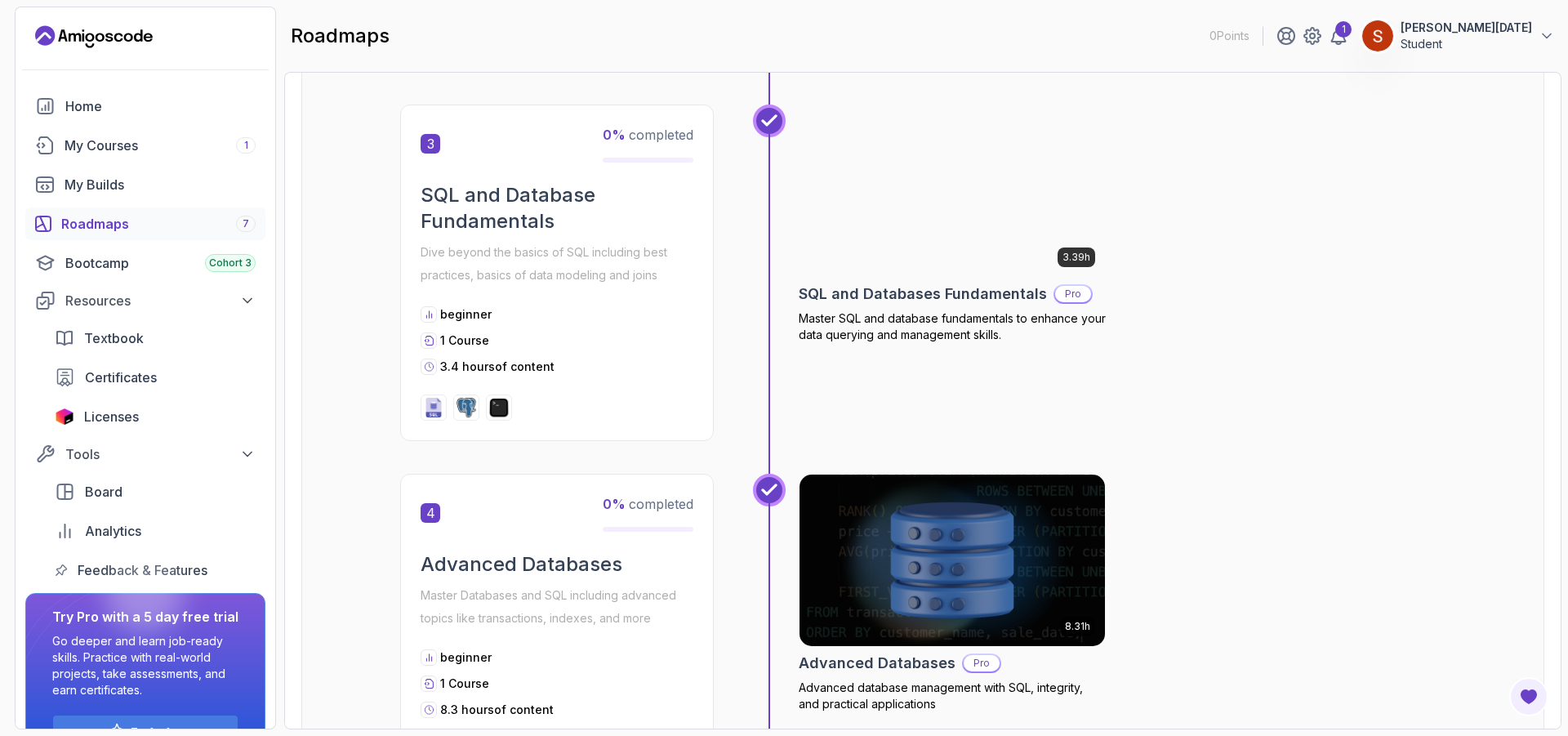
scroll to position [1062, 0]
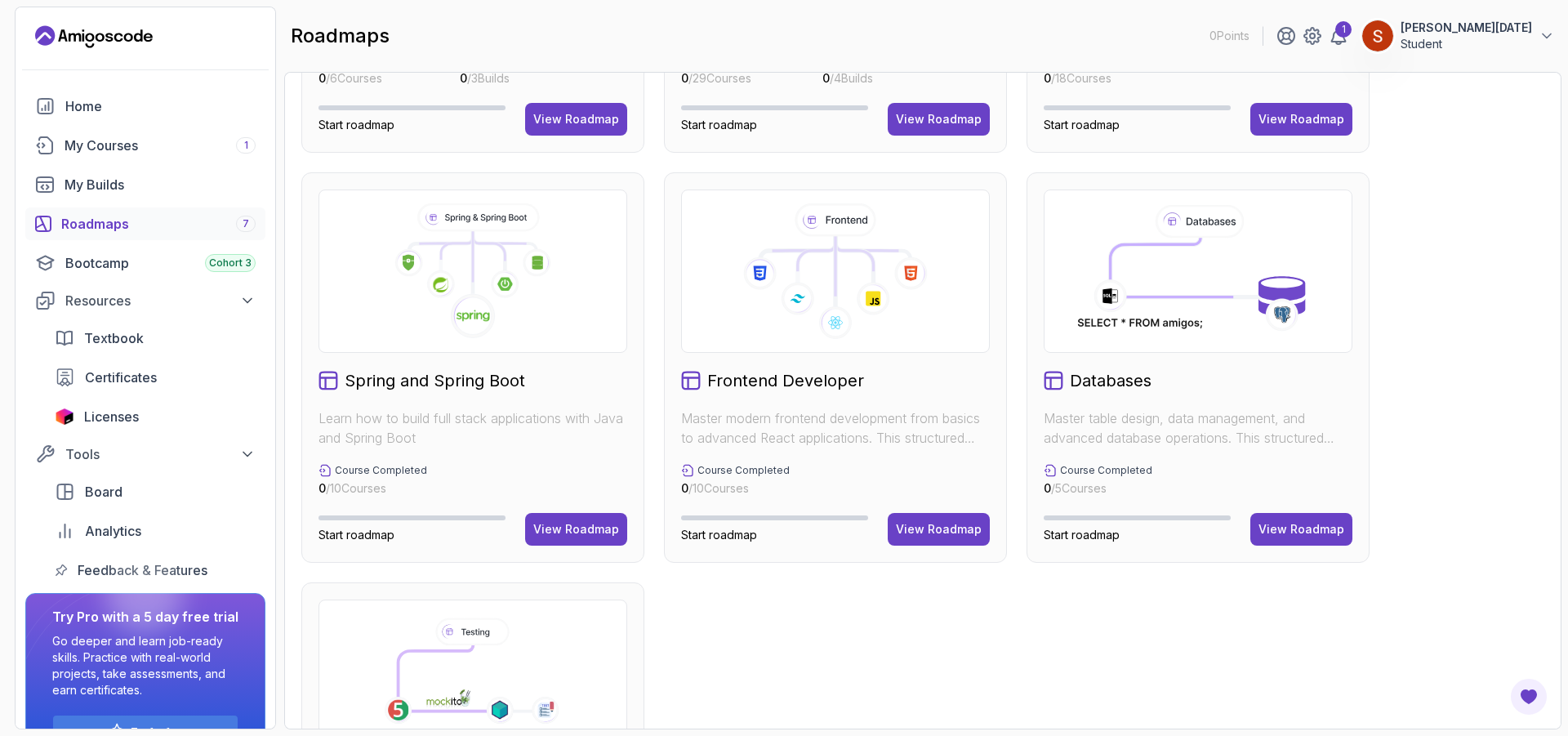
scroll to position [490, 0]
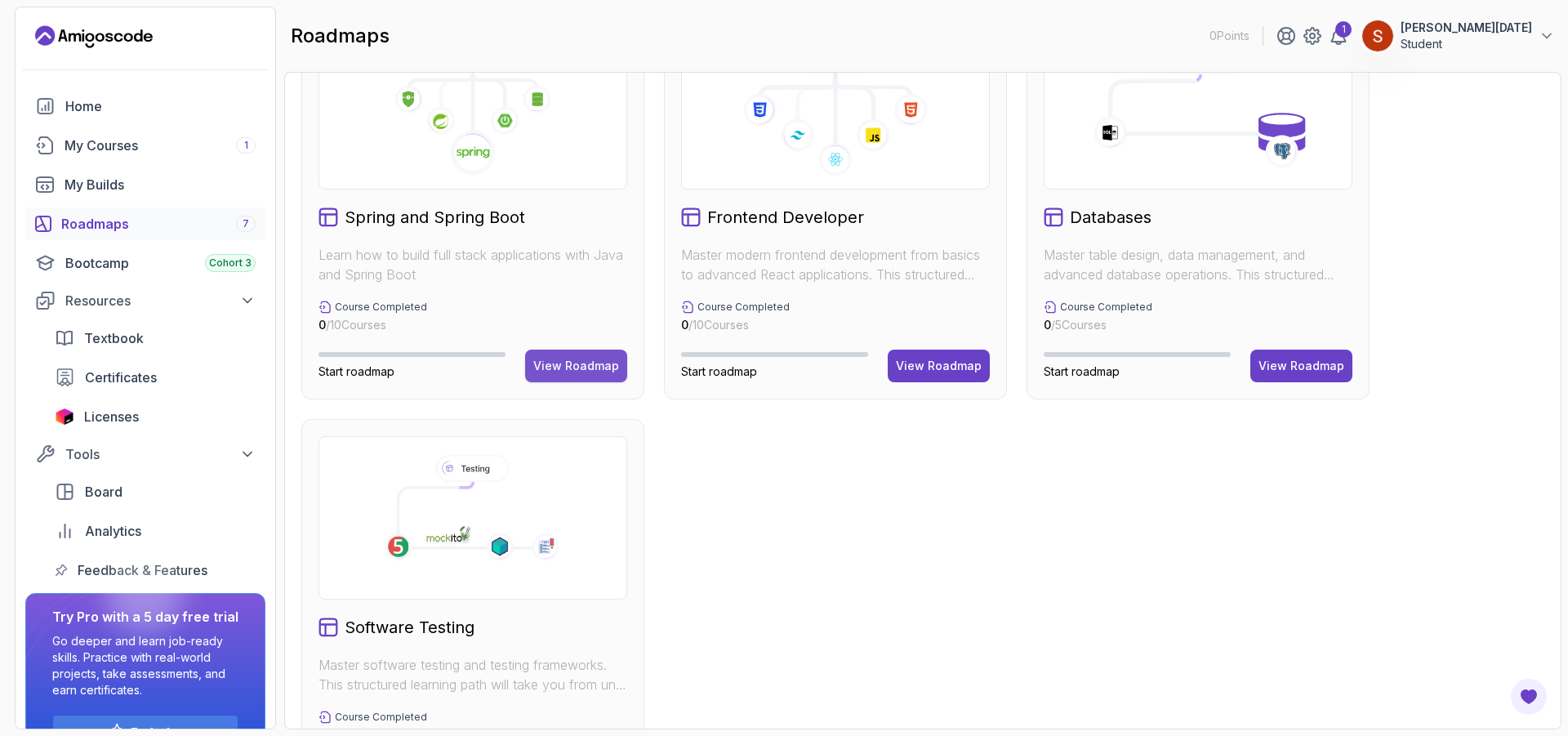
click at [598, 366] on div "View Roadmap" at bounding box center [576, 365] width 85 height 17
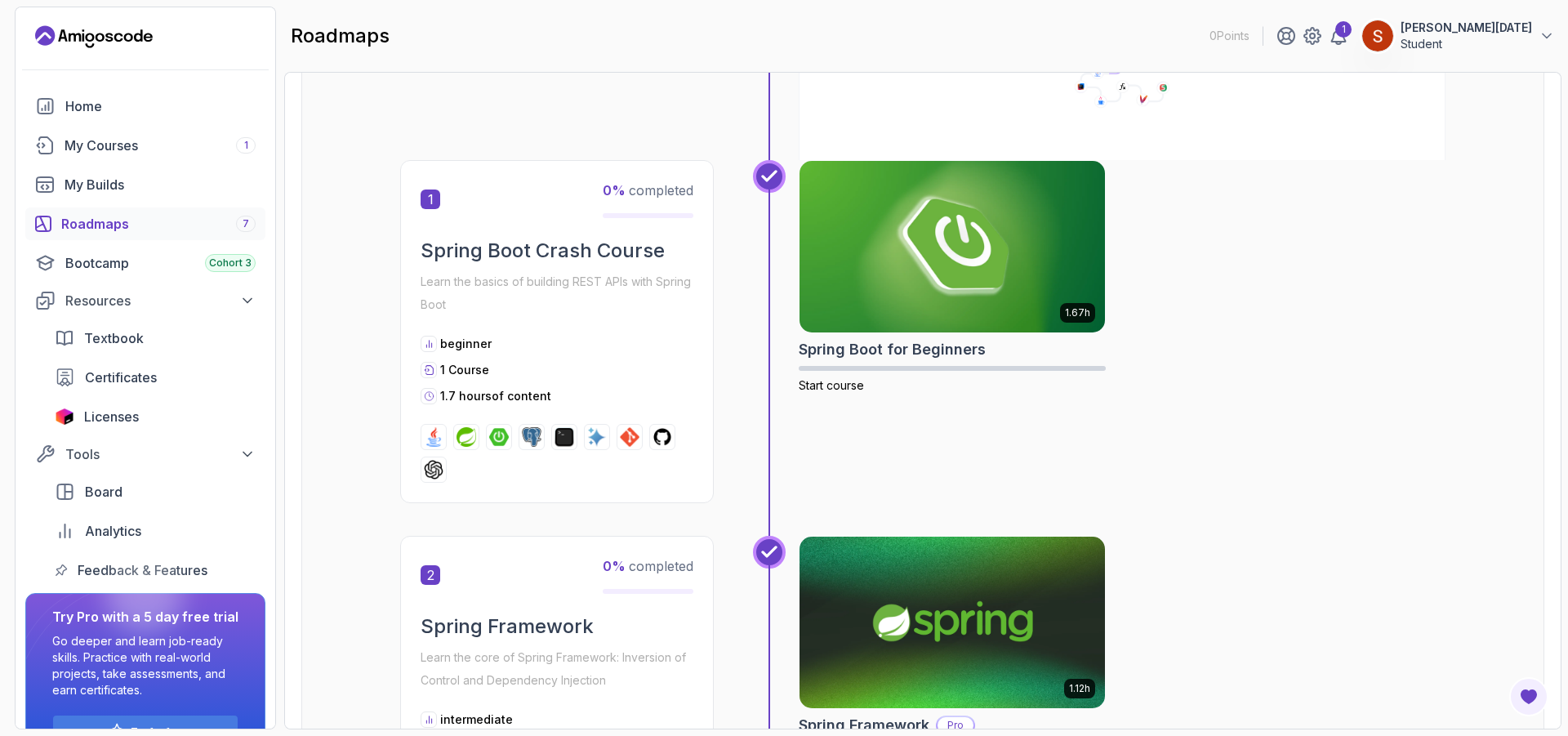
scroll to position [342, 0]
